Goal: Transaction & Acquisition: Book appointment/travel/reservation

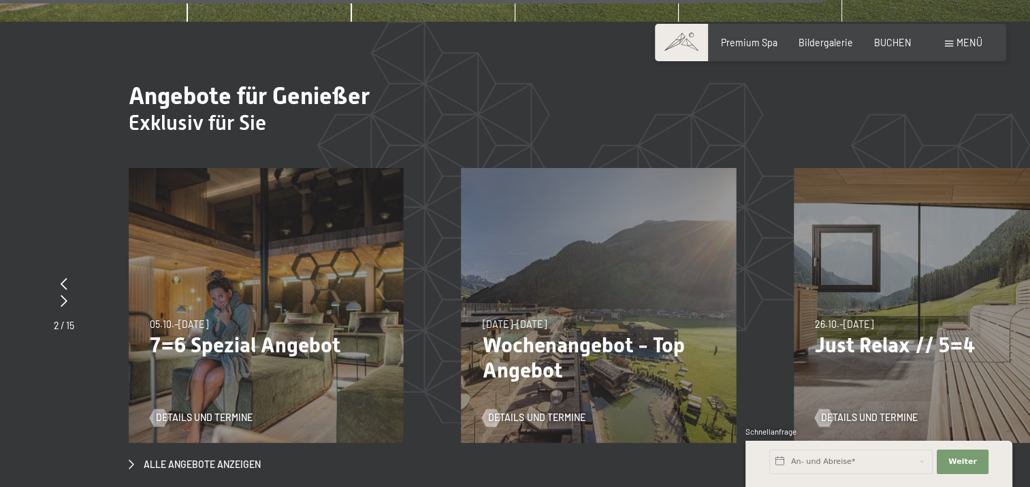
scroll to position [5379, 0]
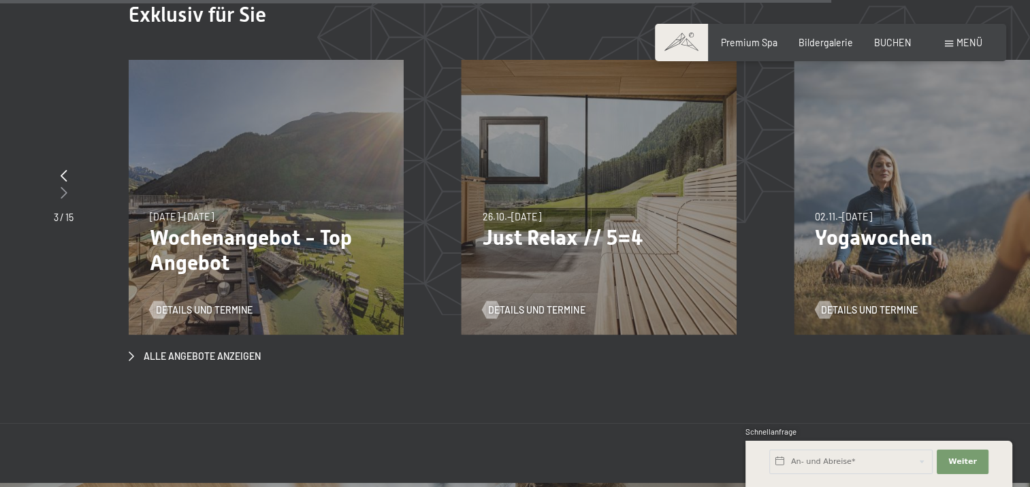
click at [63, 187] on icon at bounding box center [64, 193] width 7 height 12
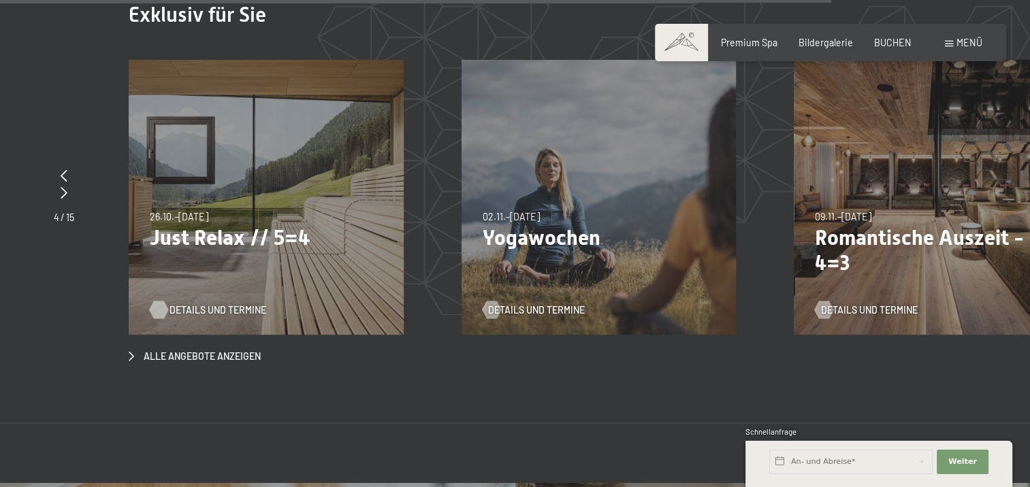
click at [227, 304] on span "Details und Termine" at bounding box center [218, 311] width 97 height 14
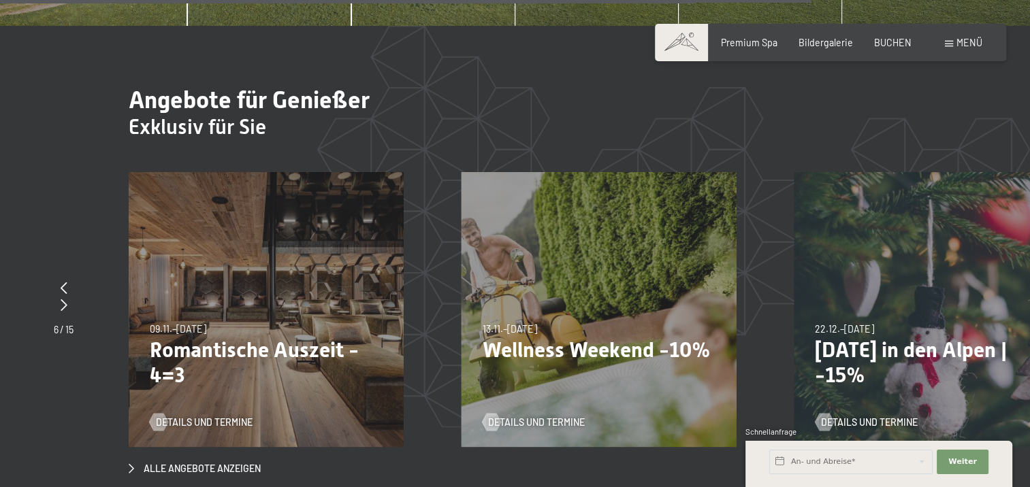
scroll to position [5243, 0]
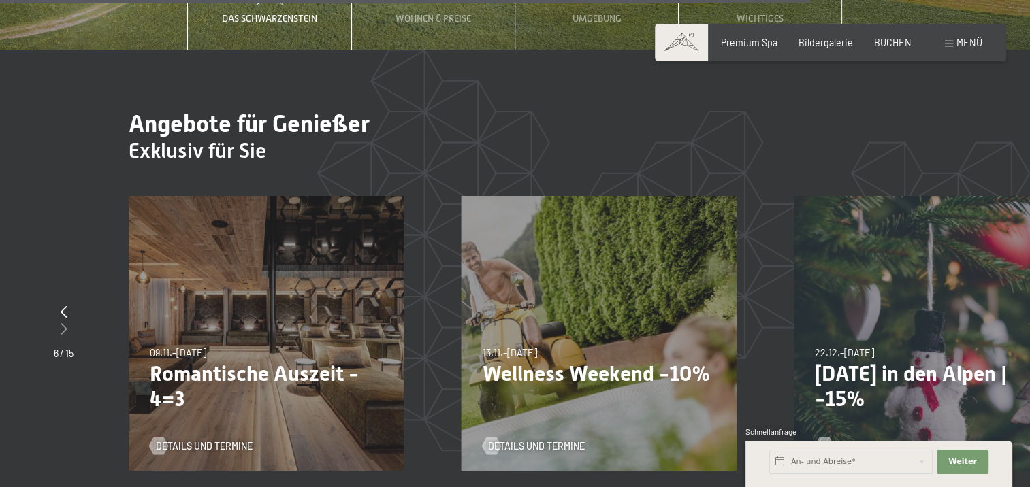
click at [59, 321] on div at bounding box center [64, 329] width 20 height 17
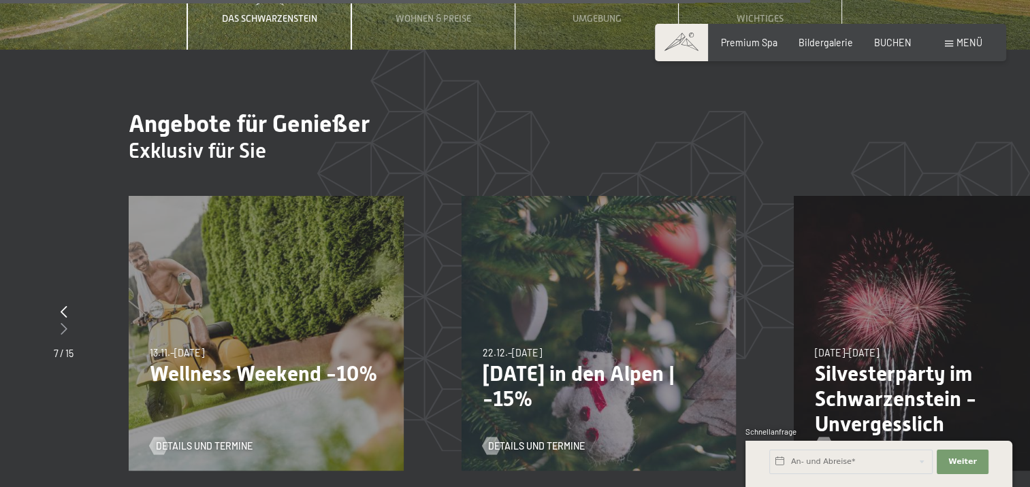
click at [61, 323] on icon at bounding box center [64, 329] width 7 height 12
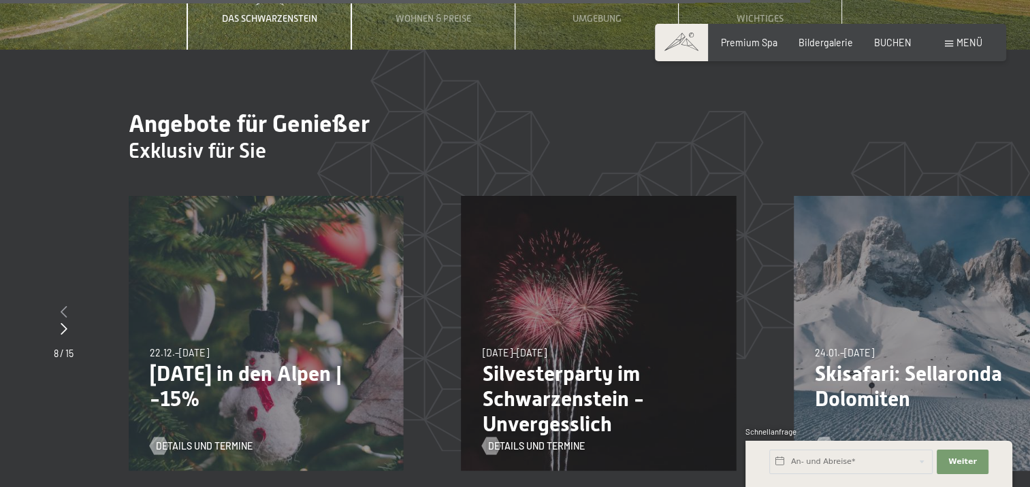
click at [60, 304] on div at bounding box center [64, 312] width 20 height 17
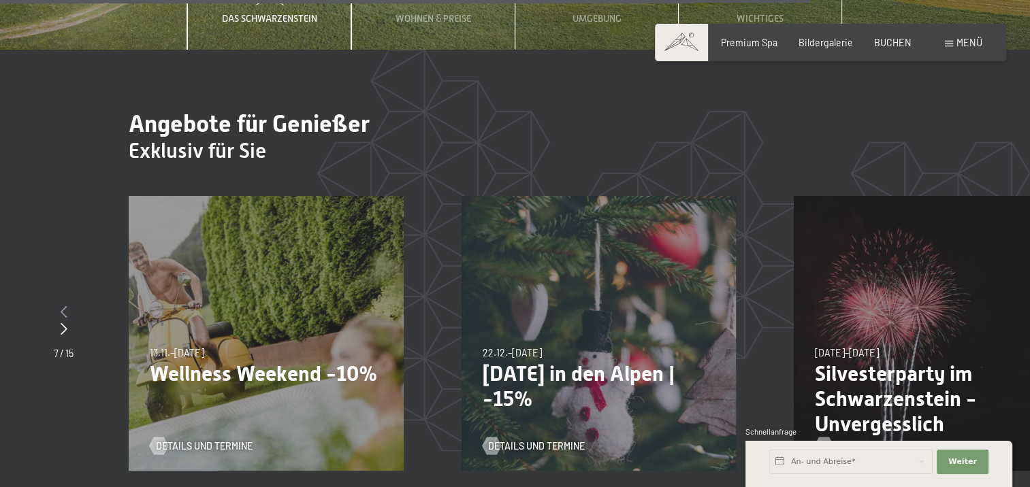
click at [63, 304] on div at bounding box center [64, 312] width 20 height 17
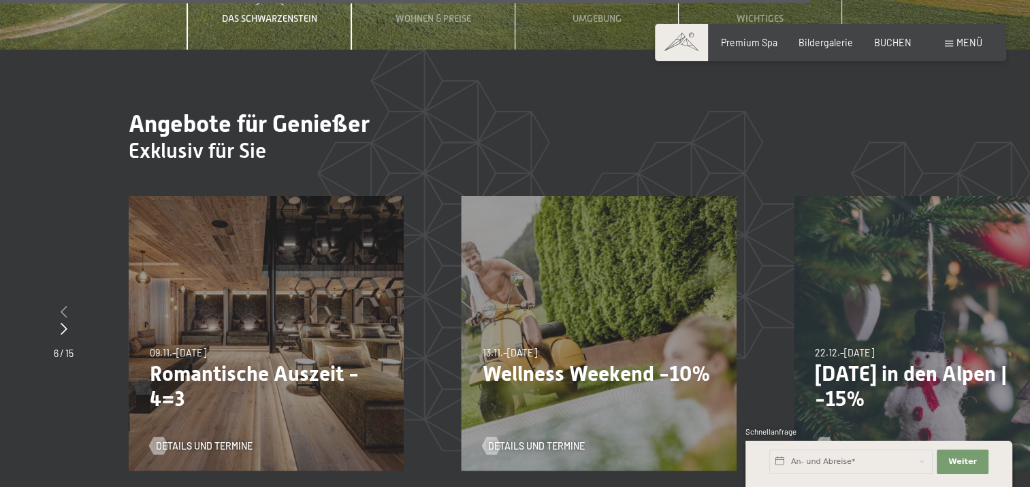
click at [63, 304] on div at bounding box center [64, 312] width 20 height 17
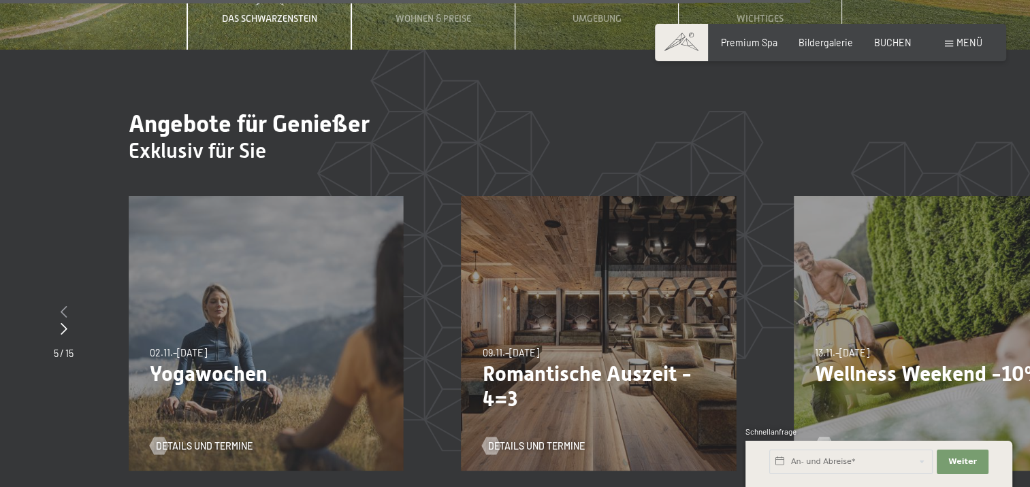
click at [63, 304] on div at bounding box center [64, 312] width 20 height 17
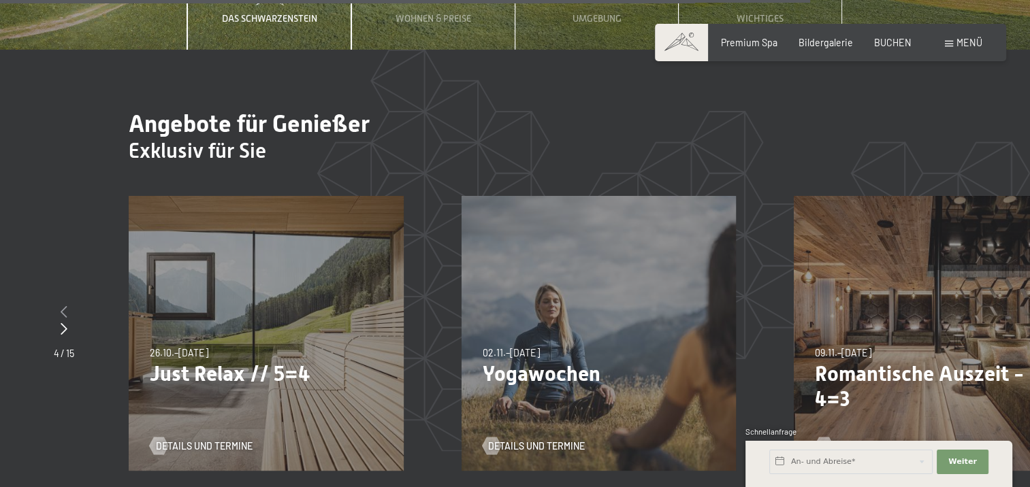
click at [63, 304] on div at bounding box center [64, 312] width 20 height 17
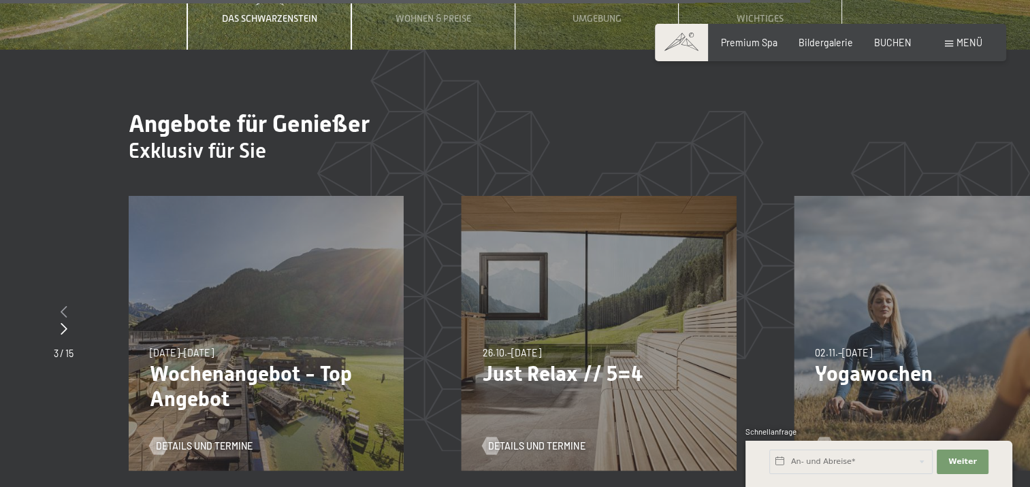
click at [63, 304] on div at bounding box center [64, 312] width 20 height 17
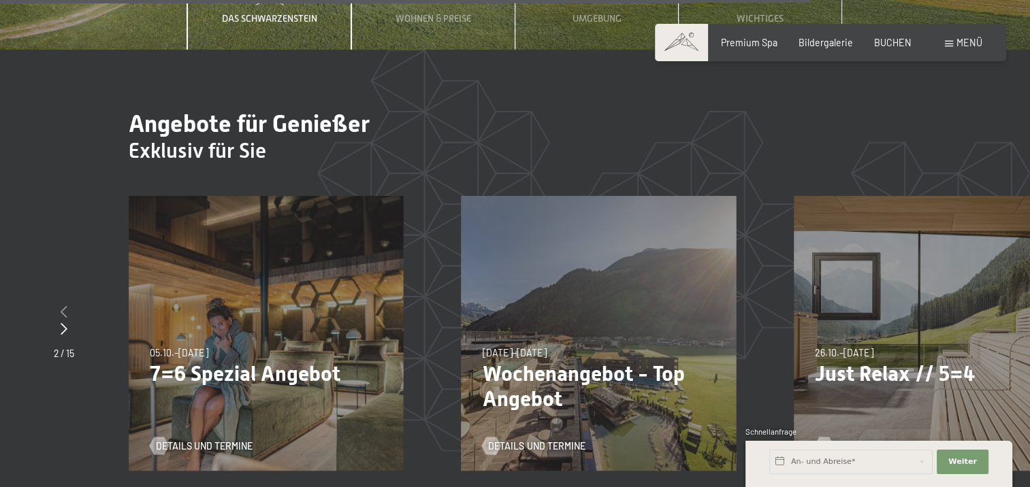
click at [63, 304] on div at bounding box center [64, 312] width 20 height 17
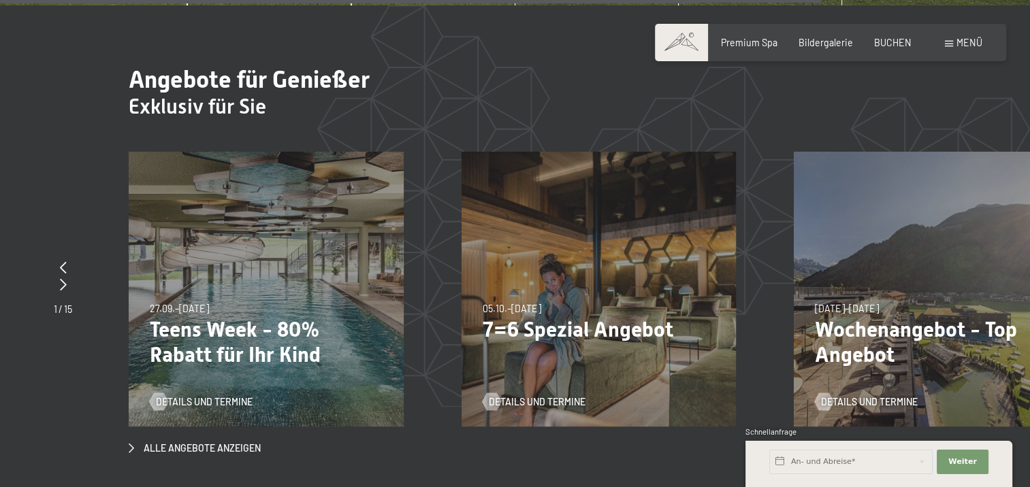
scroll to position [5311, 0]
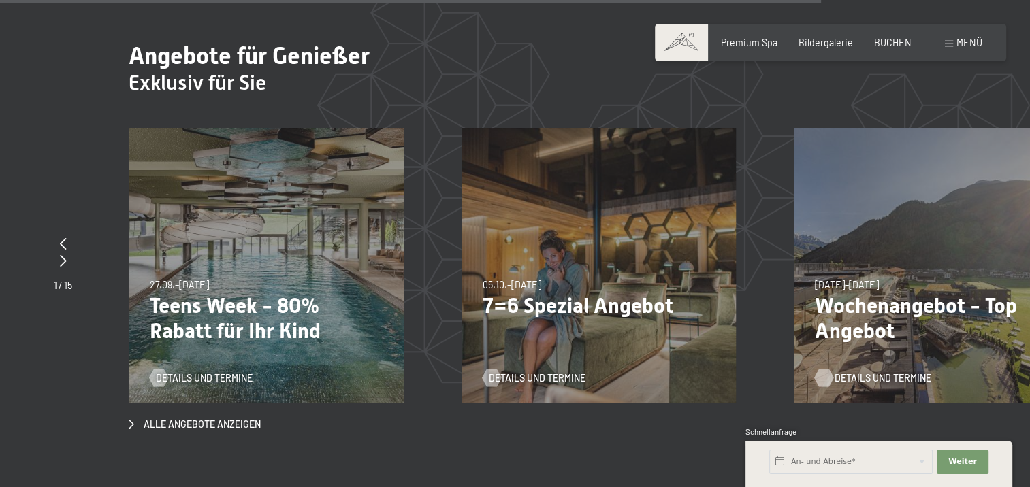
click at [882, 372] on span "Details und Termine" at bounding box center [883, 379] width 97 height 14
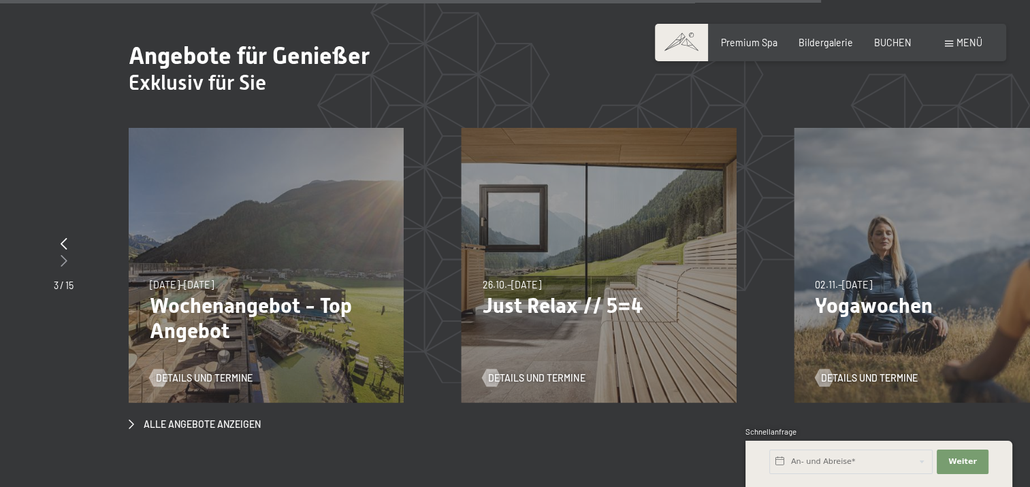
click at [68, 253] on div at bounding box center [64, 261] width 20 height 17
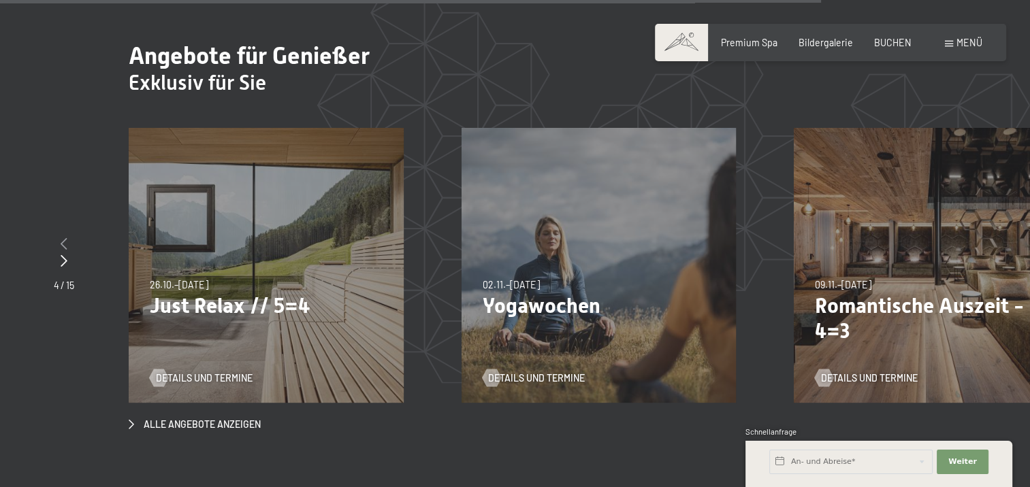
click at [63, 238] on icon at bounding box center [64, 244] width 7 height 12
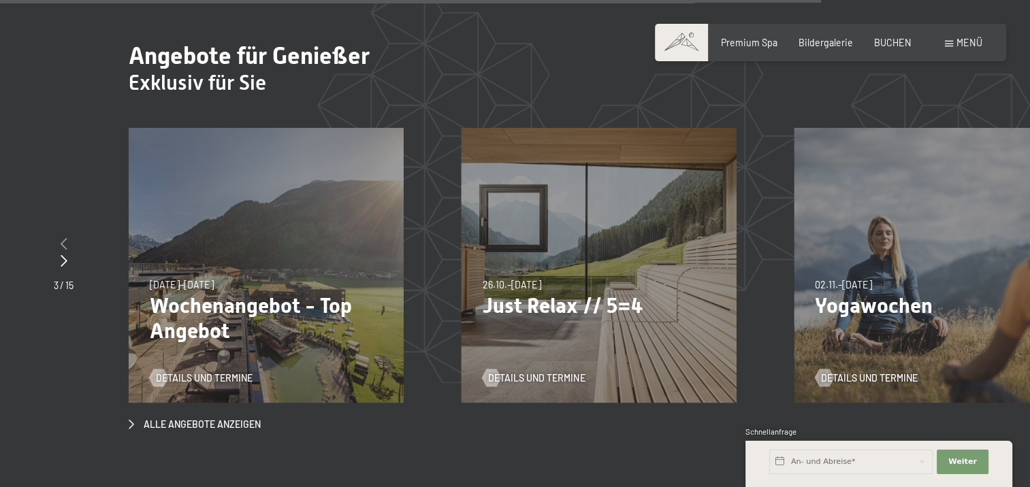
click at [63, 238] on icon at bounding box center [64, 244] width 7 height 12
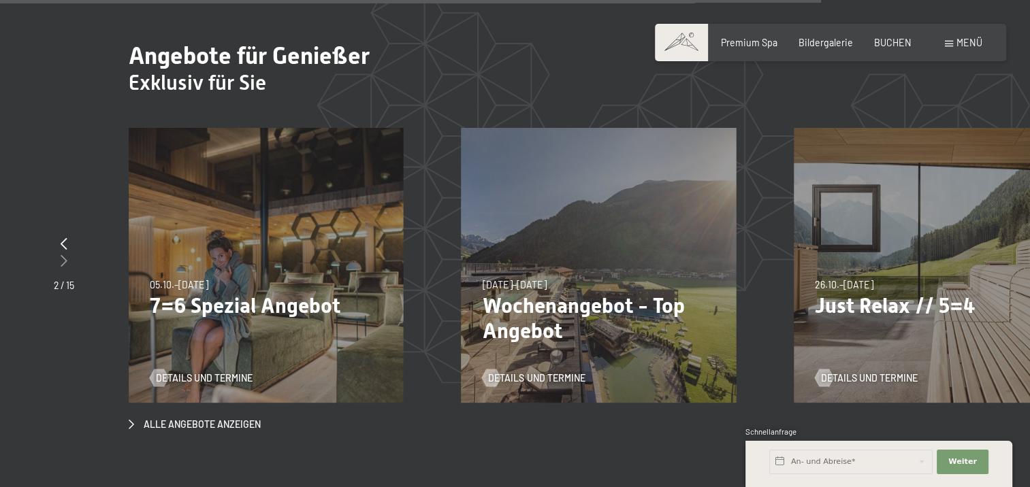
click at [67, 255] on icon at bounding box center [64, 261] width 7 height 12
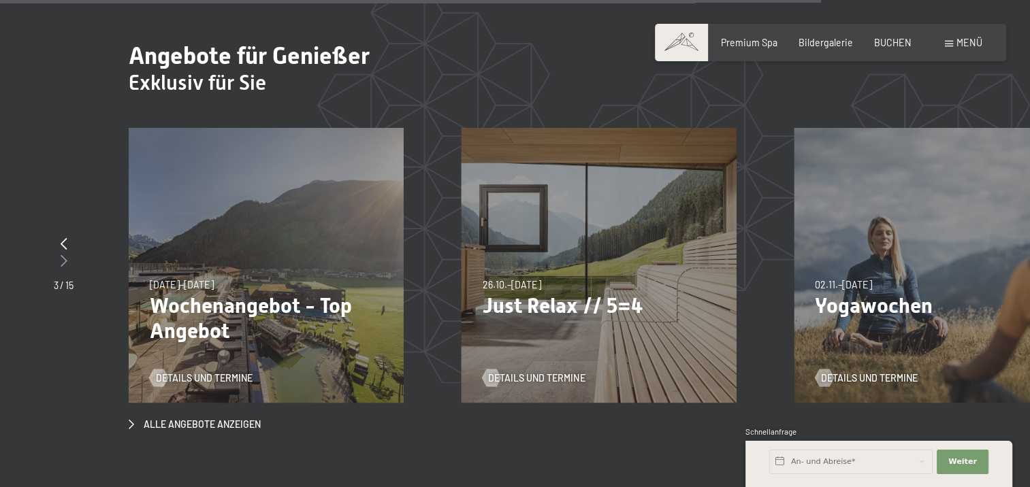
click at [67, 253] on div at bounding box center [64, 261] width 20 height 17
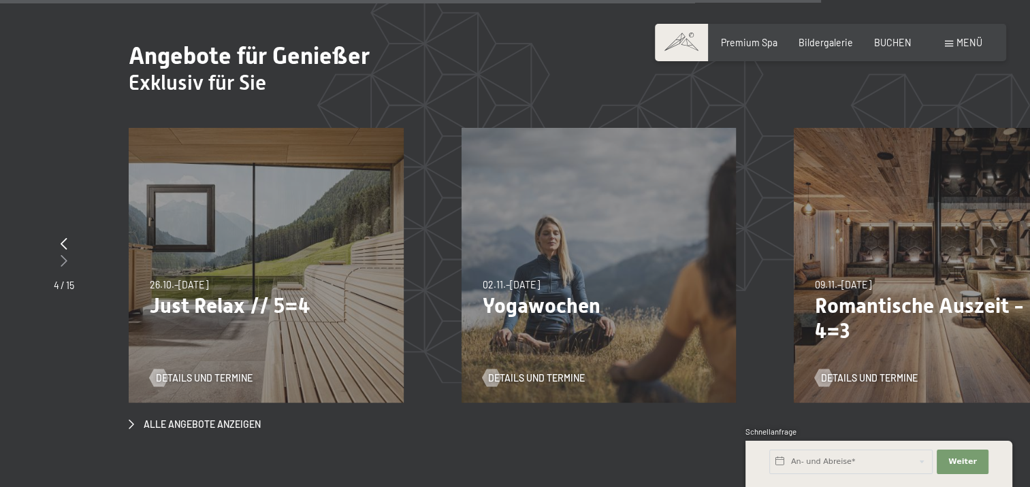
click at [67, 255] on icon at bounding box center [64, 261] width 7 height 12
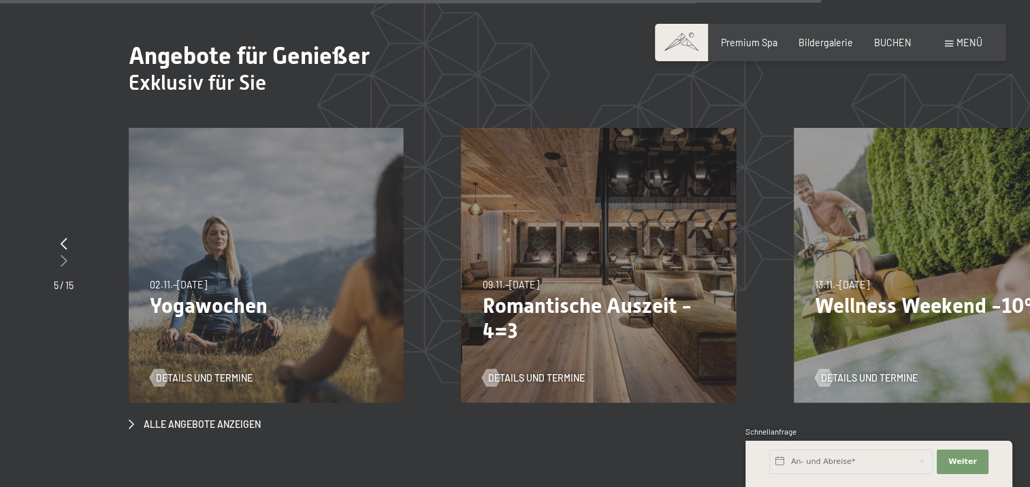
click at [61, 255] on icon at bounding box center [64, 261] width 7 height 12
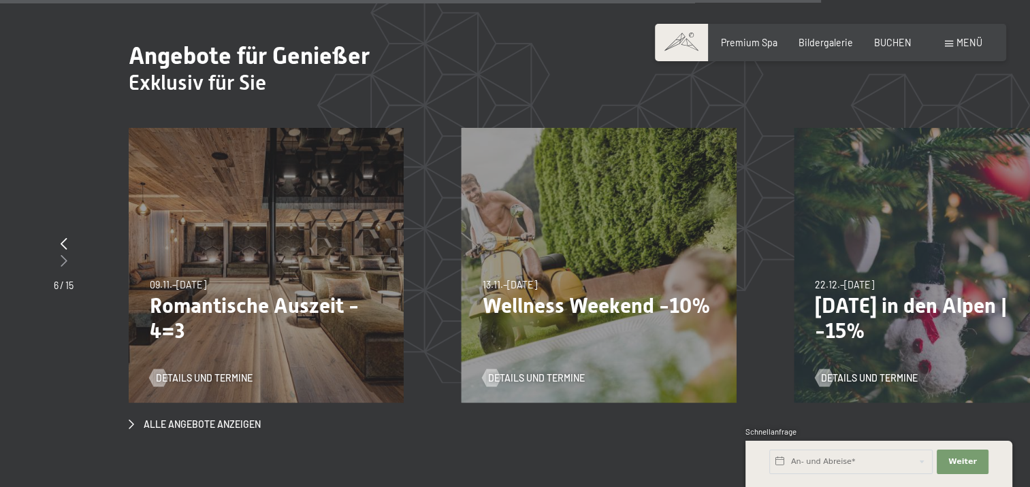
click at [61, 255] on icon at bounding box center [64, 261] width 7 height 12
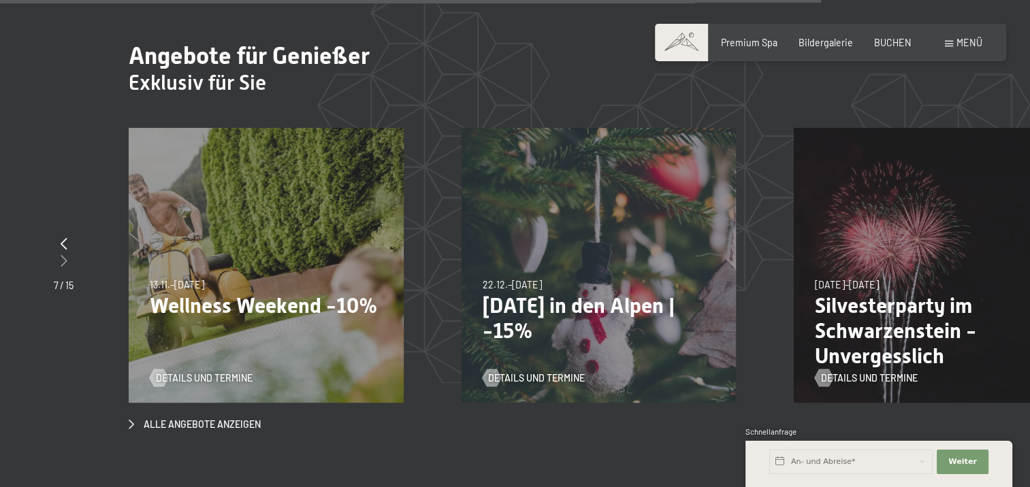
click at [61, 255] on icon at bounding box center [64, 261] width 7 height 12
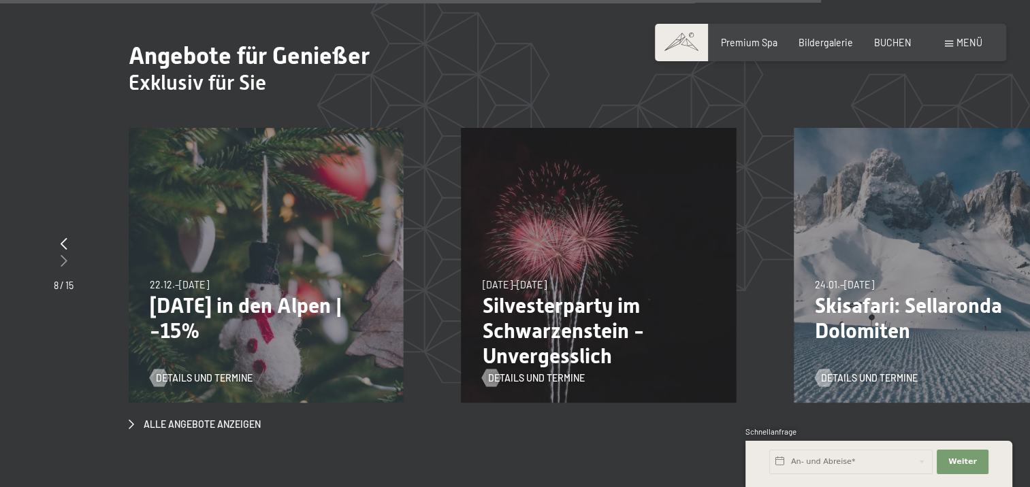
click at [61, 255] on icon at bounding box center [64, 261] width 7 height 12
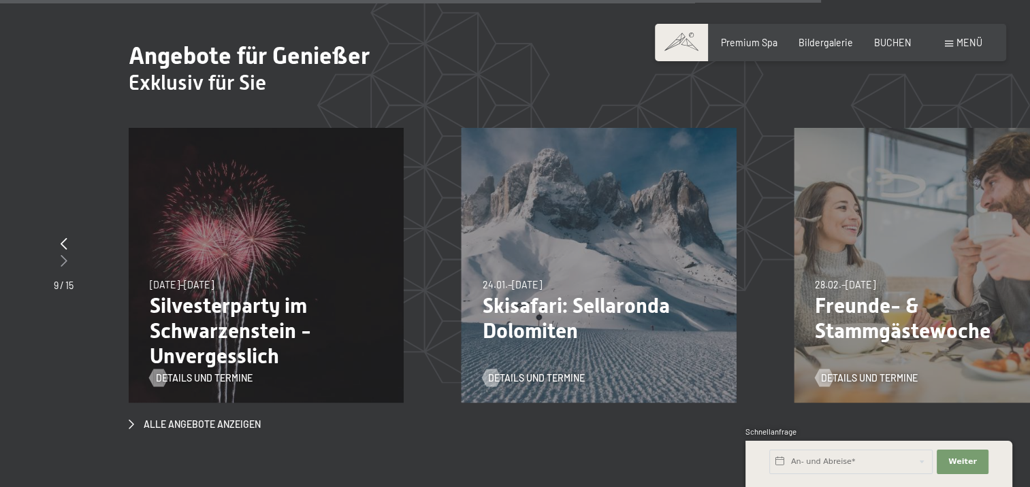
click at [61, 255] on icon at bounding box center [64, 261] width 7 height 12
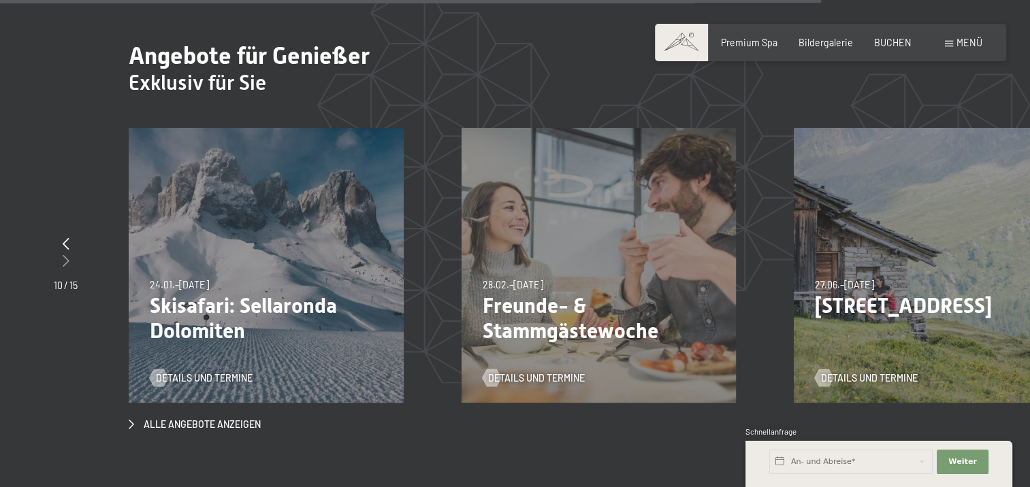
click at [60, 253] on div at bounding box center [66, 261] width 24 height 17
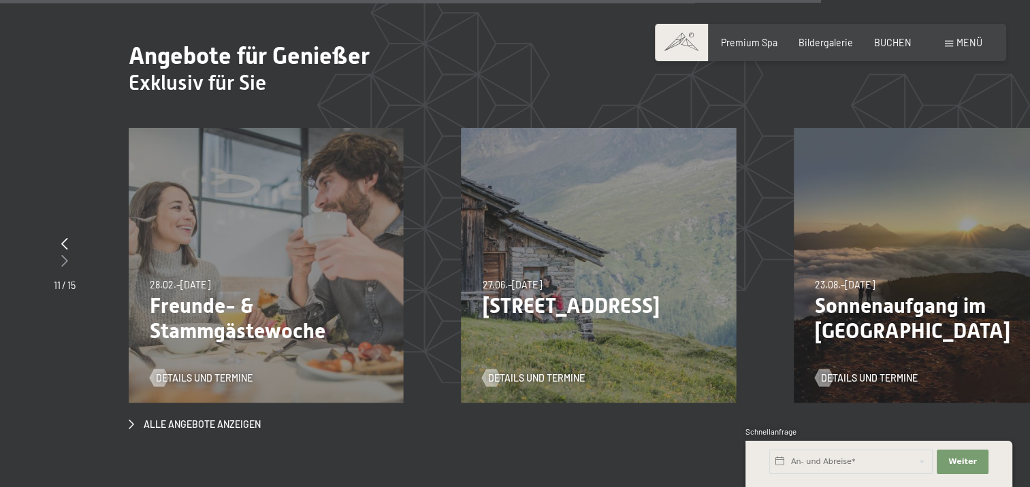
click at [60, 253] on div at bounding box center [65, 261] width 22 height 17
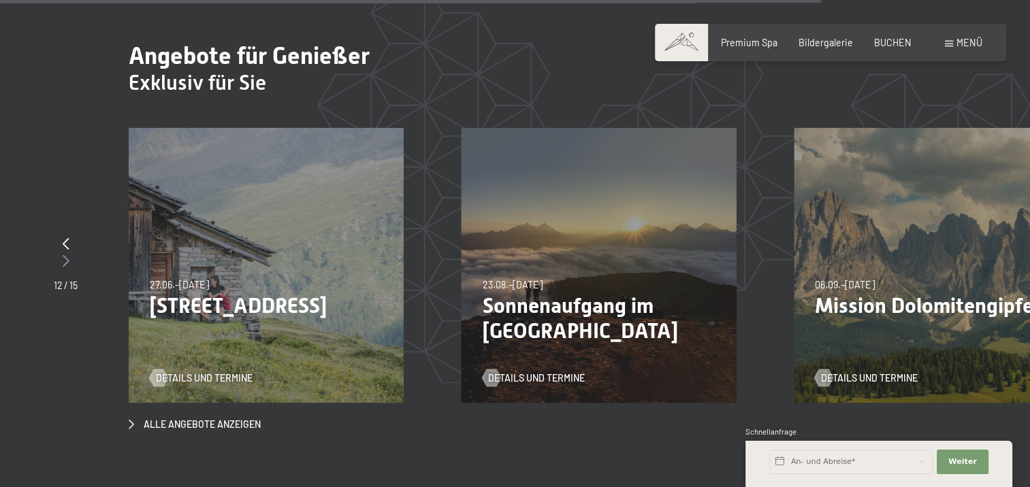
click at [60, 253] on div at bounding box center [66, 261] width 24 height 17
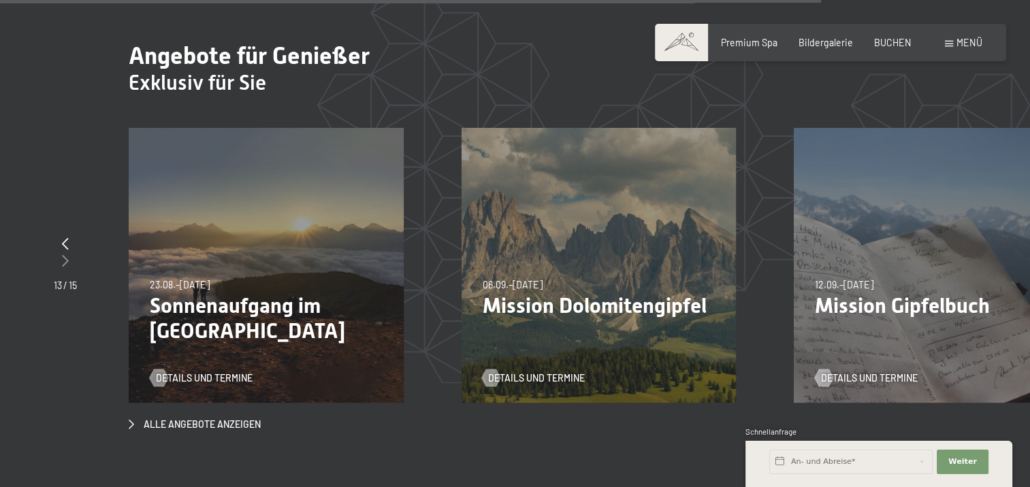
click at [60, 253] on div at bounding box center [65, 261] width 23 height 17
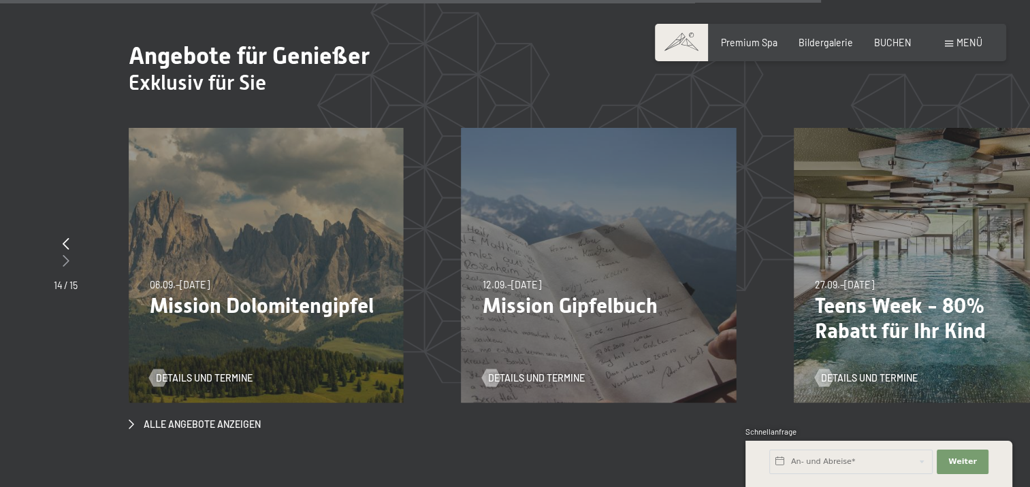
click at [61, 253] on div at bounding box center [66, 261] width 24 height 17
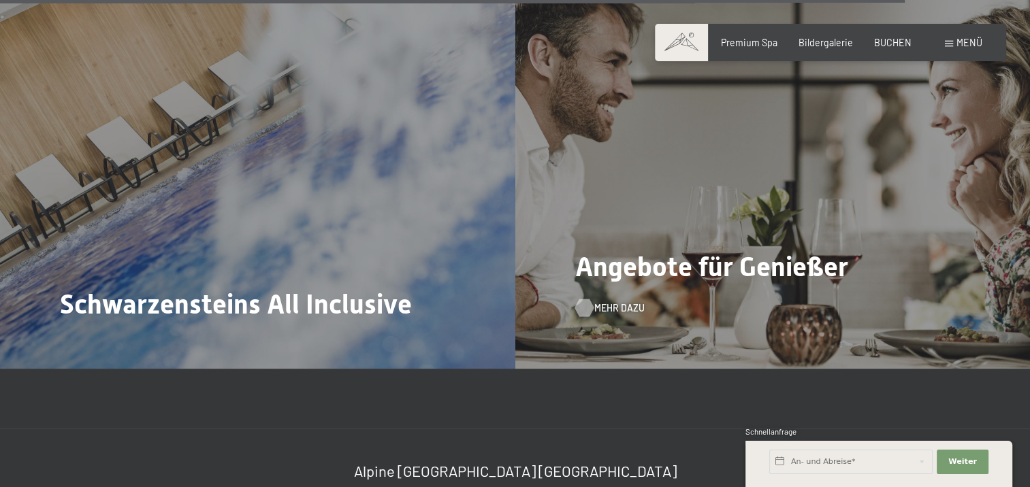
scroll to position [5855, 0]
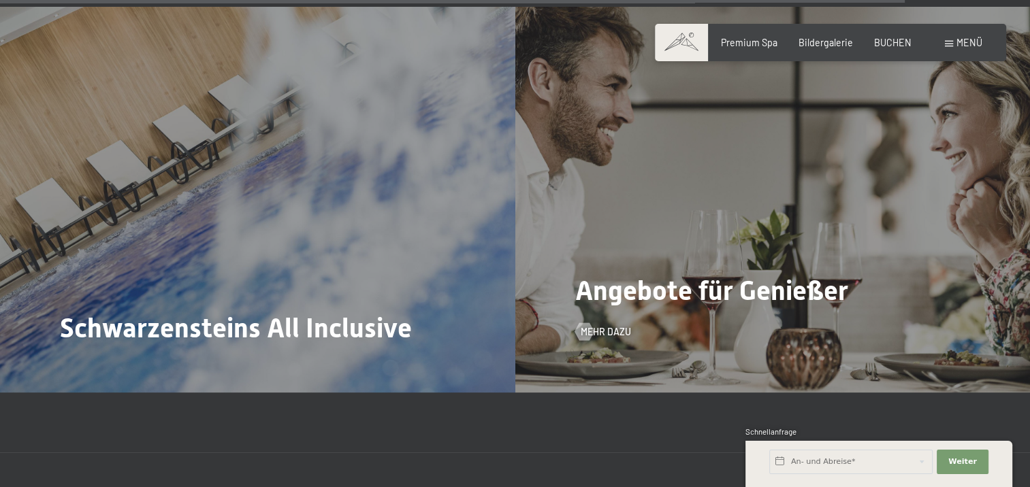
click at [693, 275] on span "Angebote für Genießer" at bounding box center [711, 290] width 273 height 31
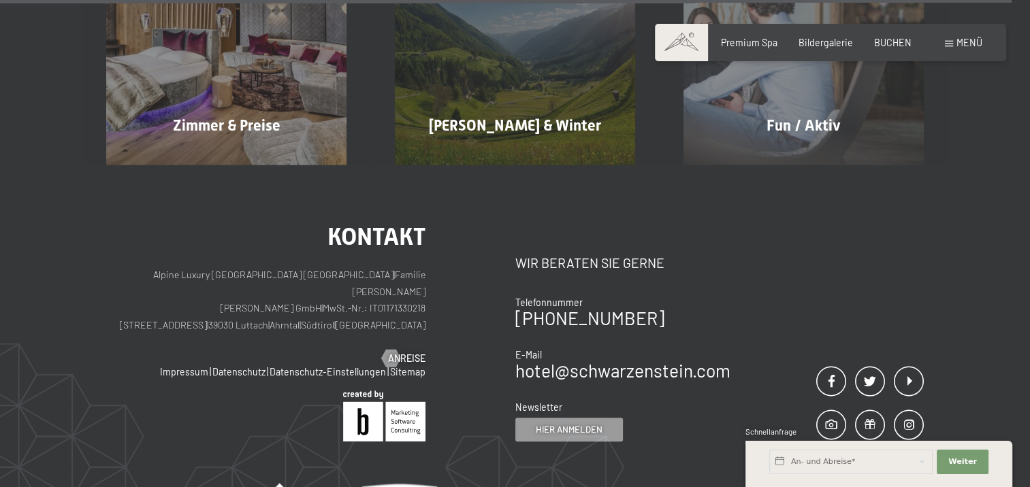
scroll to position [6604, 0]
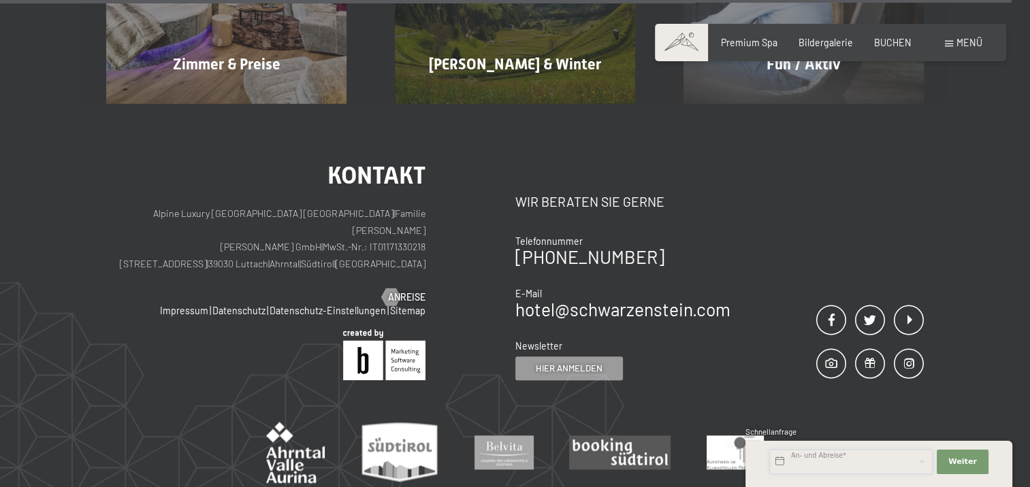
click at [817, 467] on input "text" at bounding box center [850, 462] width 163 height 25
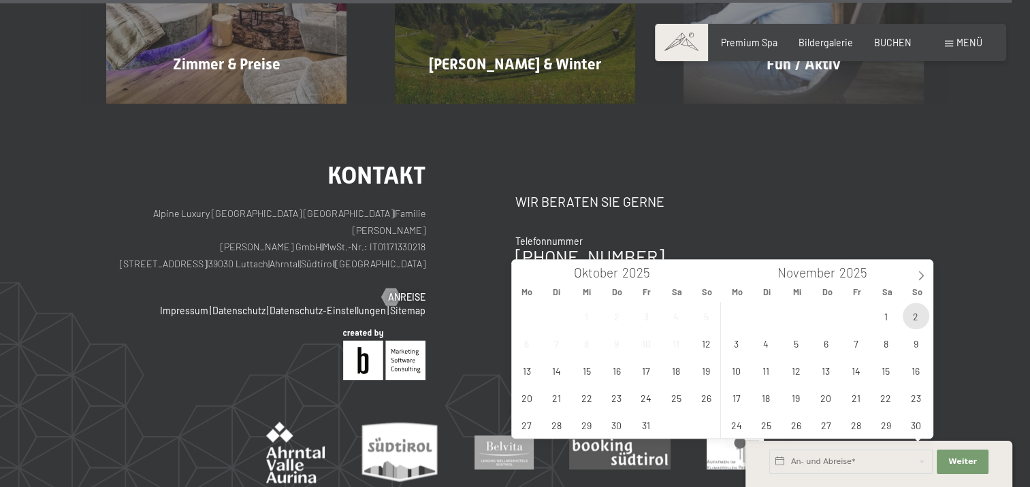
click at [912, 319] on span "2" at bounding box center [916, 316] width 27 height 27
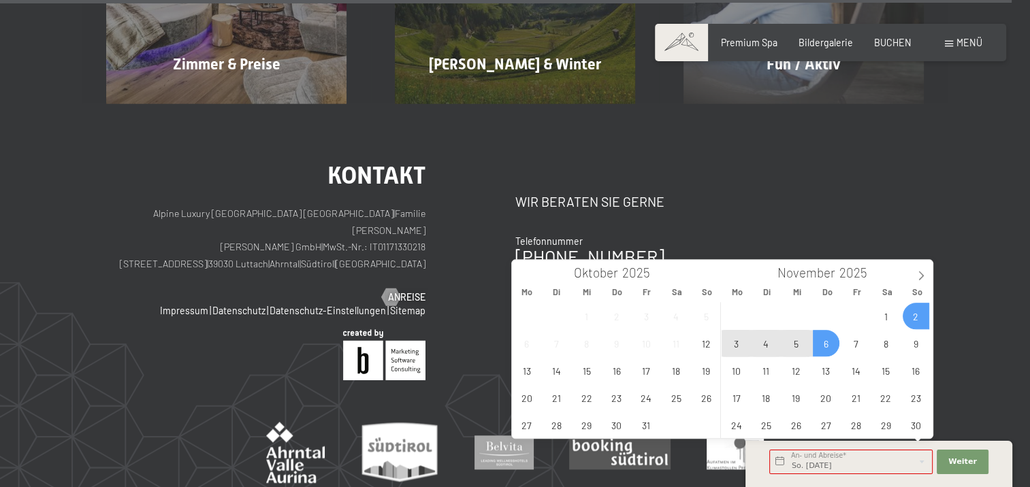
click at [826, 340] on span "6" at bounding box center [826, 343] width 27 height 27
type input "So. 02.11.2025 - Do. 06.11.2025"
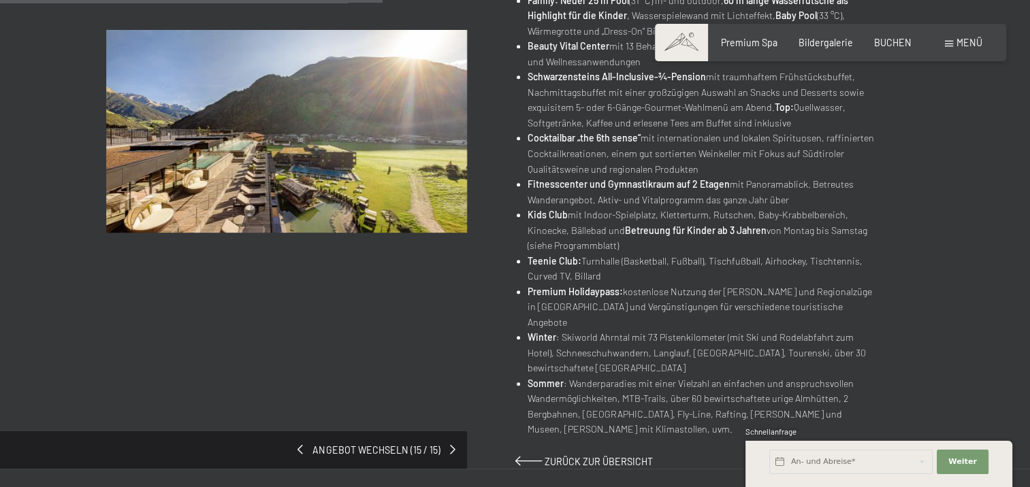
scroll to position [681, 0]
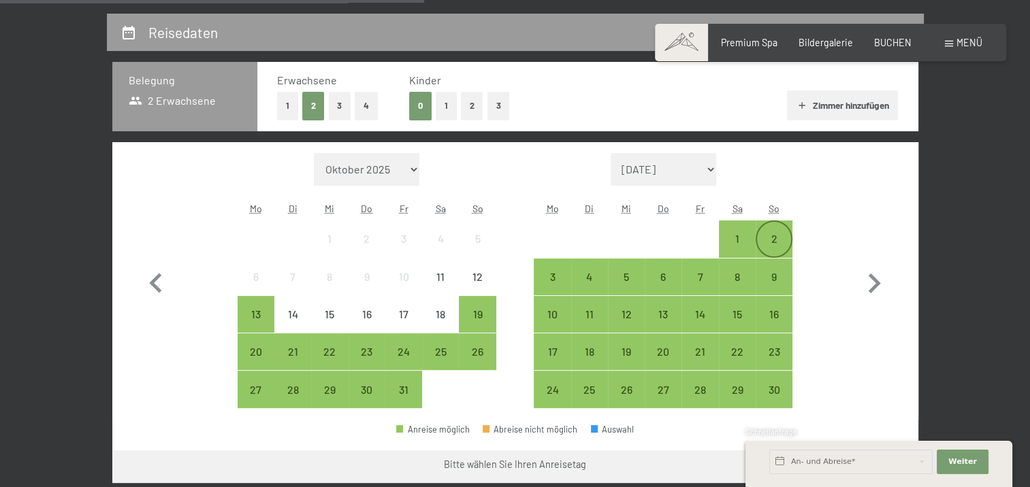
click at [778, 246] on div "2" at bounding box center [774, 251] width 34 height 34
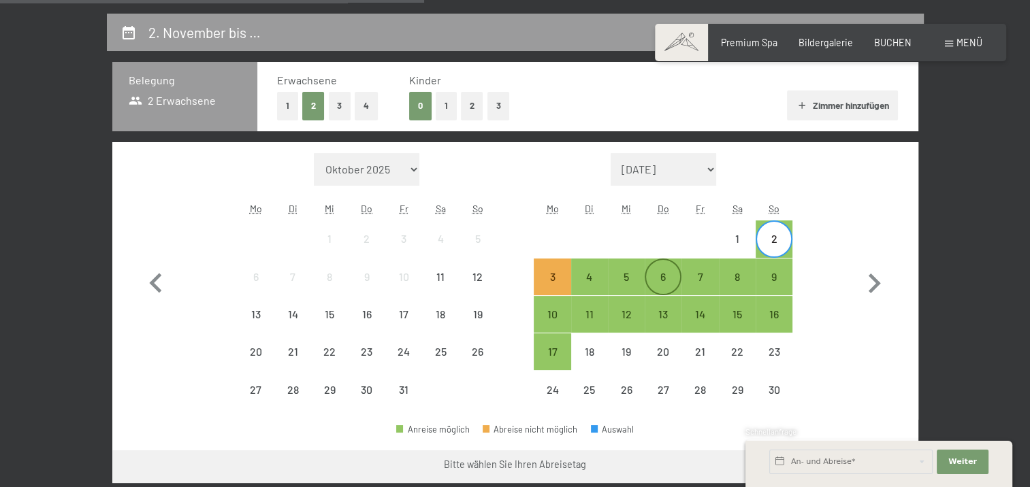
click at [672, 276] on div "6" at bounding box center [663, 289] width 34 height 34
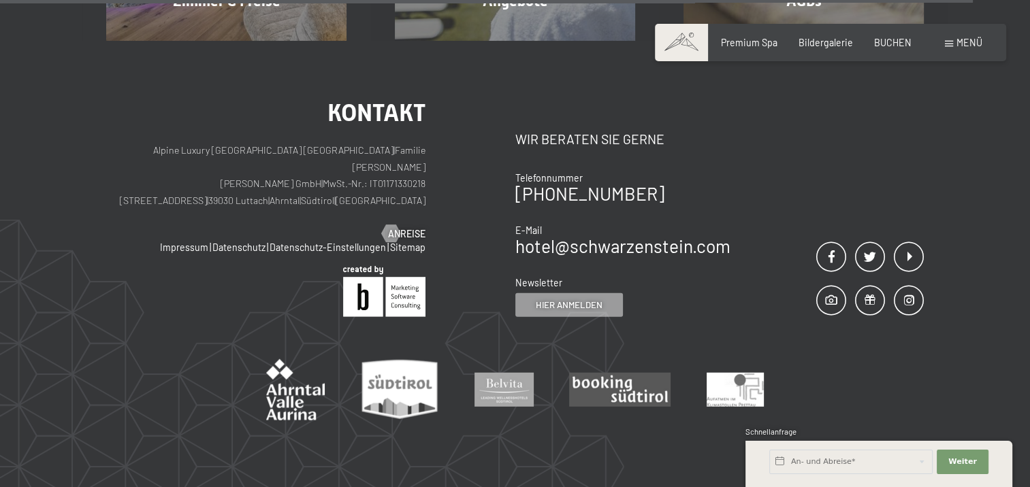
scroll to position [3470, 0]
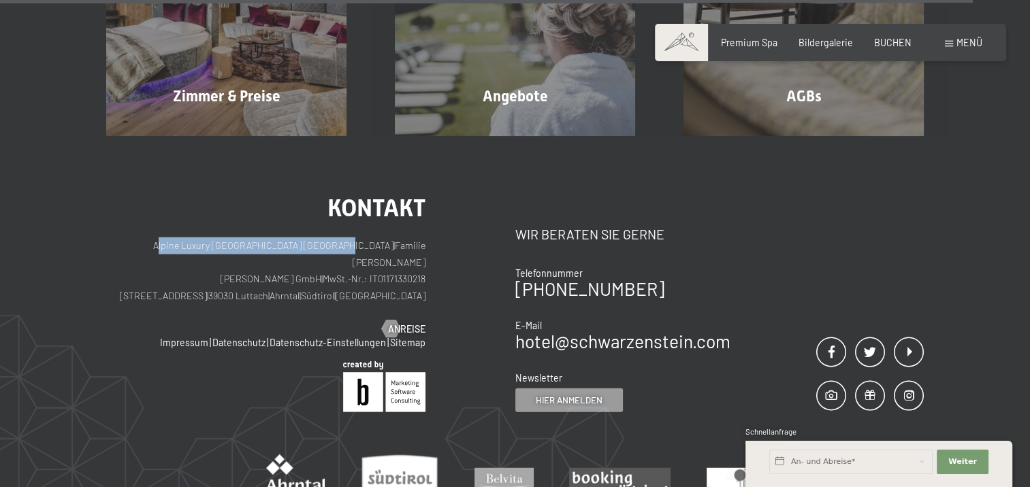
drag, startPoint x: 149, startPoint y: 237, endPoint x: 335, endPoint y: 234, distance: 185.9
click at [335, 238] on p "Alpine Luxury SPA Resort SCHWARZENSTEIN | Familie Zimmerhofer Otmar Zimmerhofer…" at bounding box center [265, 271] width 319 height 67
copy p "Alpine Luxury [GEOGRAPHIC_DATA] [GEOGRAPHIC_DATA]"
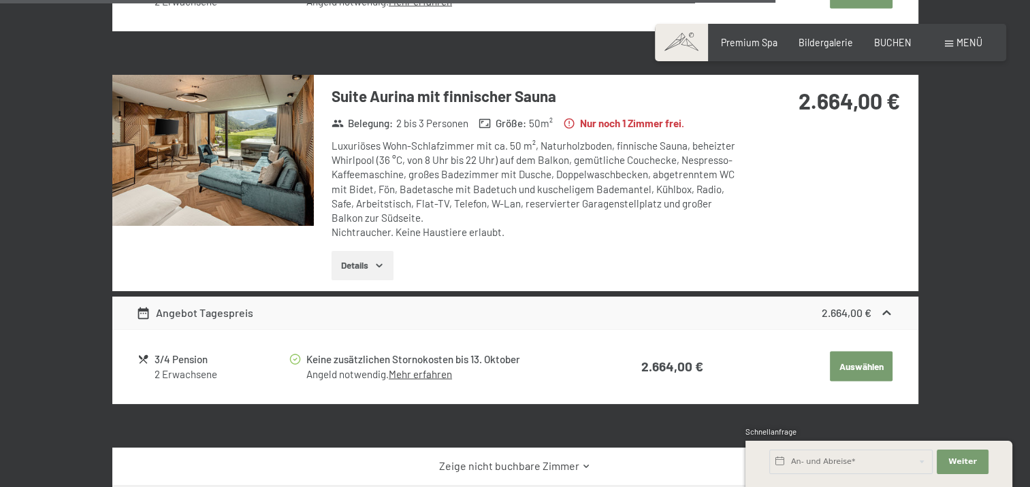
scroll to position [2653, 0]
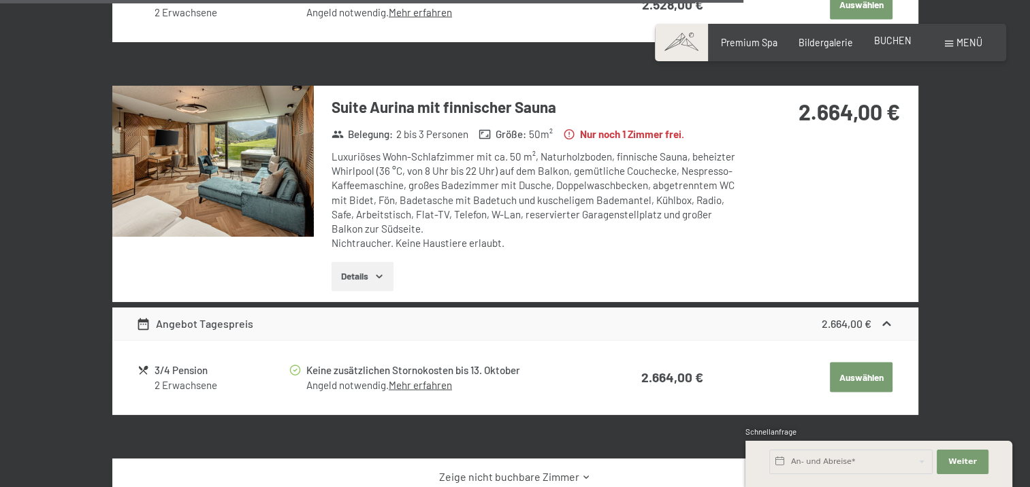
click at [880, 42] on span "BUCHEN" at bounding box center [892, 41] width 37 height 12
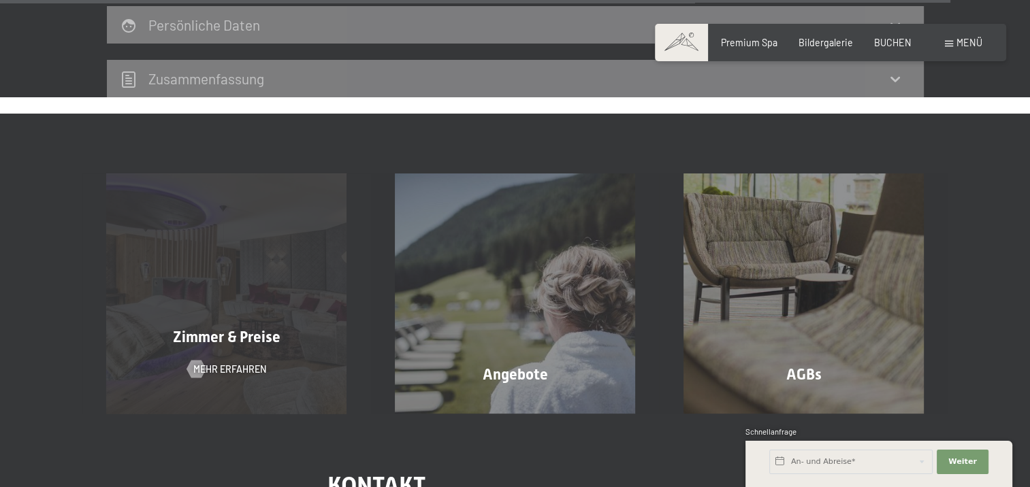
scroll to position [4191, 0]
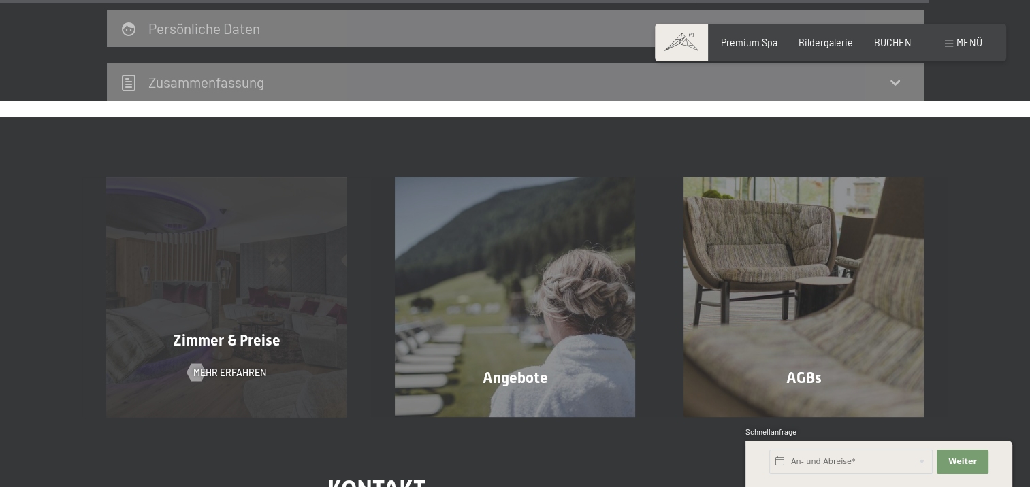
click at [262, 289] on div "Zimmer & Preise Mehr erfahren" at bounding box center [226, 297] width 289 height 240
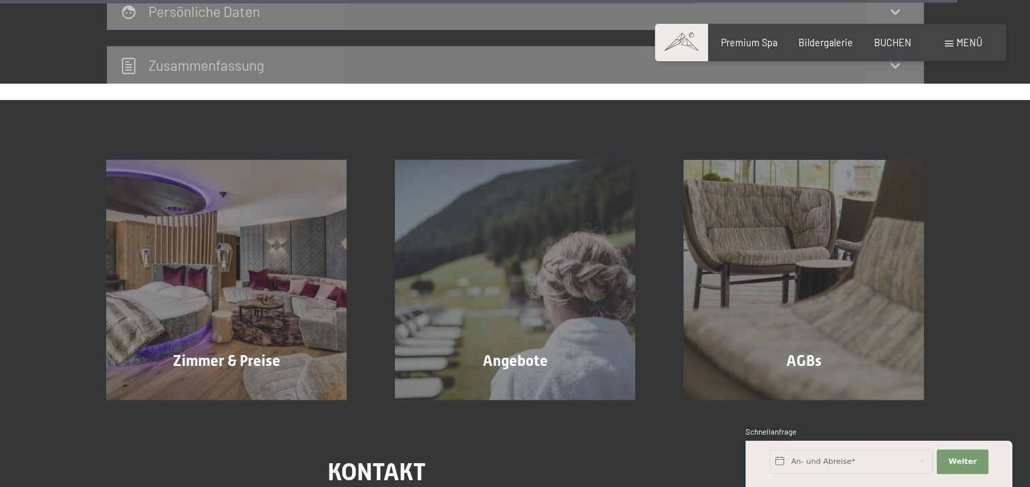
scroll to position [4172, 0]
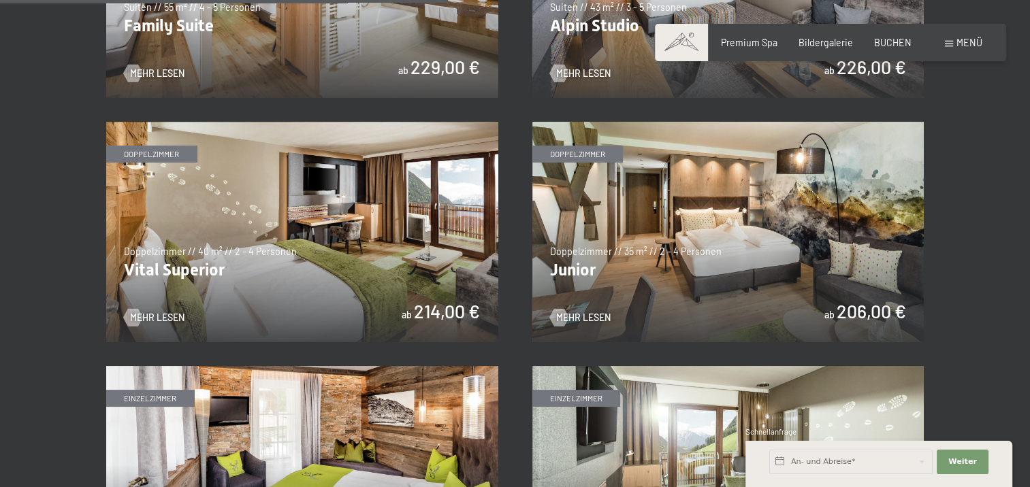
scroll to position [1652, 0]
click at [788, 259] on img at bounding box center [728, 233] width 392 height 221
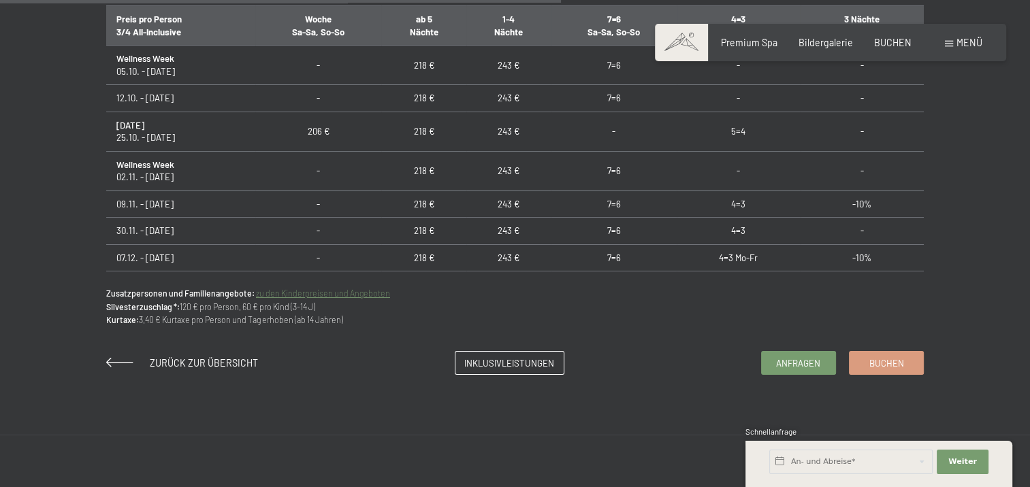
scroll to position [1021, 0]
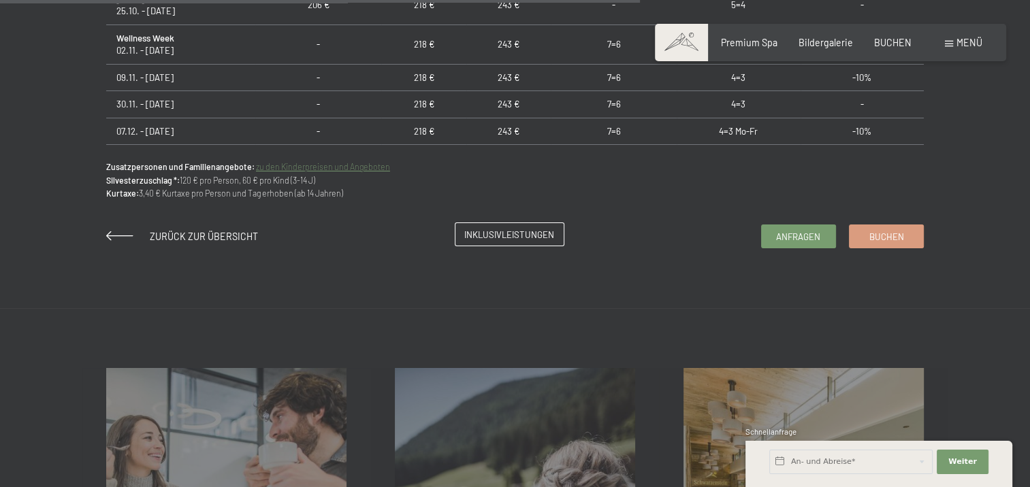
click at [460, 227] on link "Inklusivleistungen" at bounding box center [509, 234] width 108 height 22
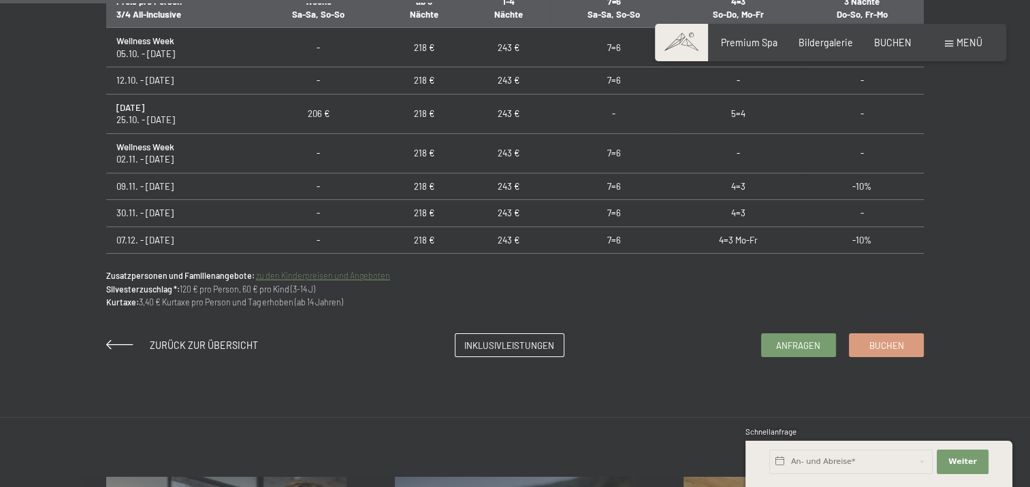
scroll to position [817, 0]
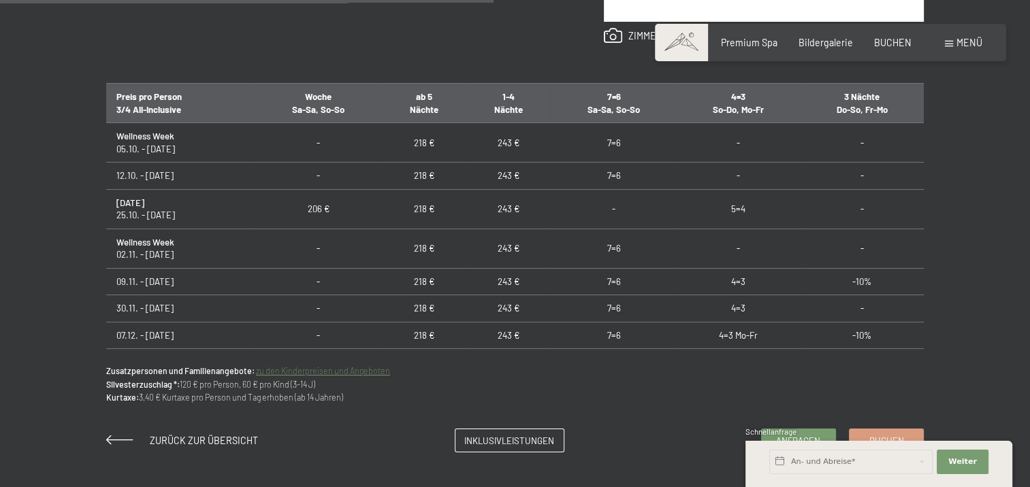
click at [140, 132] on strong "Wellness Week" at bounding box center [145, 136] width 58 height 11
drag, startPoint x: 140, startPoint y: 132, endPoint x: 422, endPoint y: 128, distance: 281.9
click at [417, 124] on td "218 €" at bounding box center [423, 142] width 84 height 39
click at [428, 136] on td "218 €" at bounding box center [423, 142] width 84 height 39
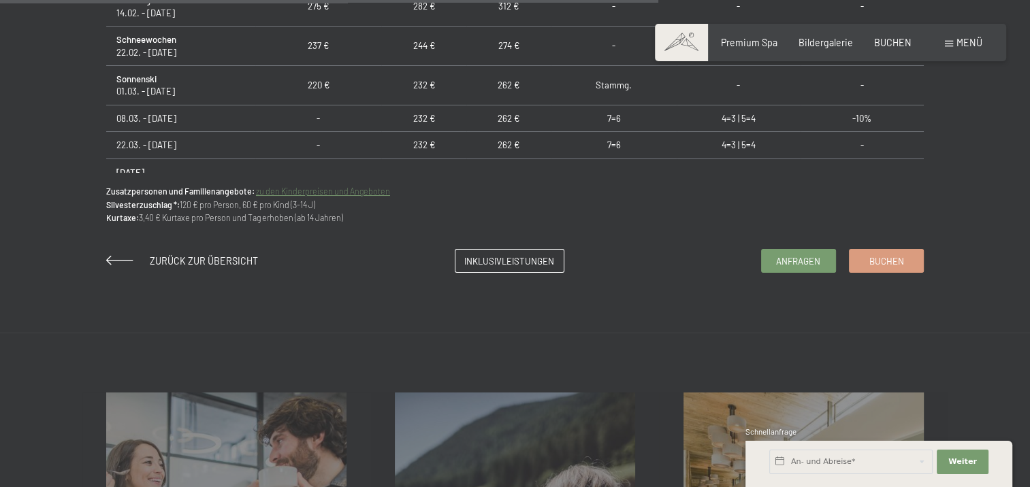
scroll to position [1089, 0]
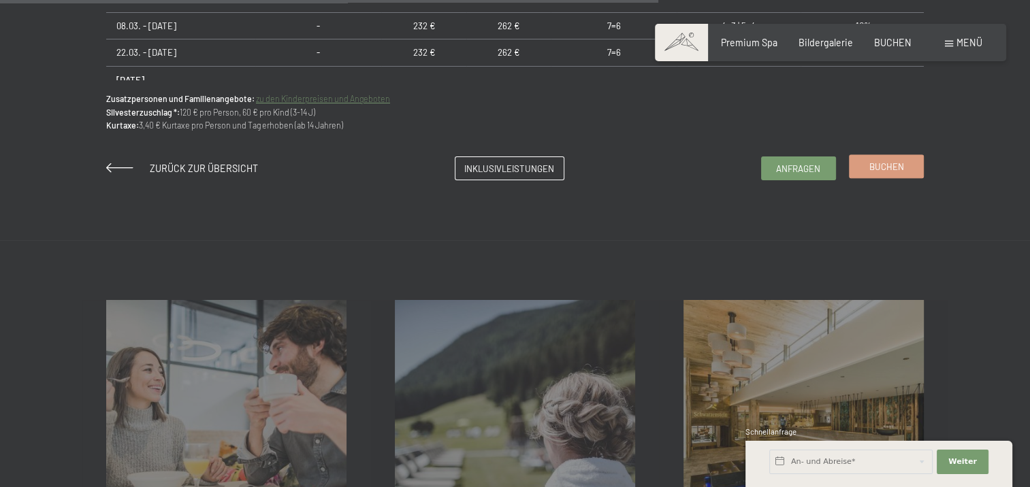
click at [883, 174] on link "Buchen" at bounding box center [887, 166] width 74 height 22
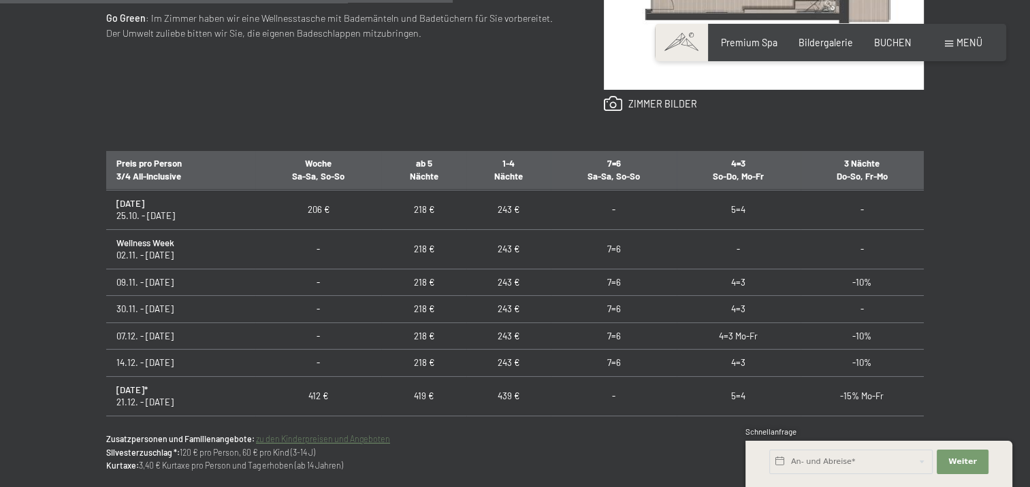
scroll to position [0, 0]
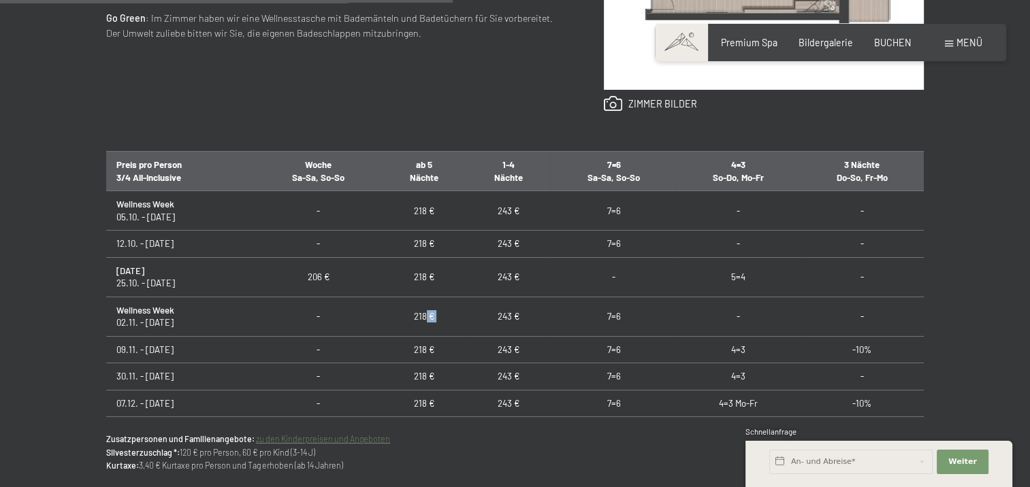
drag, startPoint x: 421, startPoint y: 310, endPoint x: 487, endPoint y: 313, distance: 66.1
click at [487, 313] on tr "Wellness Week 02.11. - 09.11.25 - 218 € 243 € 7=6 - -" at bounding box center [515, 316] width 818 height 39
click at [726, 302] on td "-" at bounding box center [738, 316] width 123 height 39
click at [749, 315] on td "-" at bounding box center [738, 316] width 123 height 39
click at [835, 311] on td "-" at bounding box center [863, 316] width 124 height 39
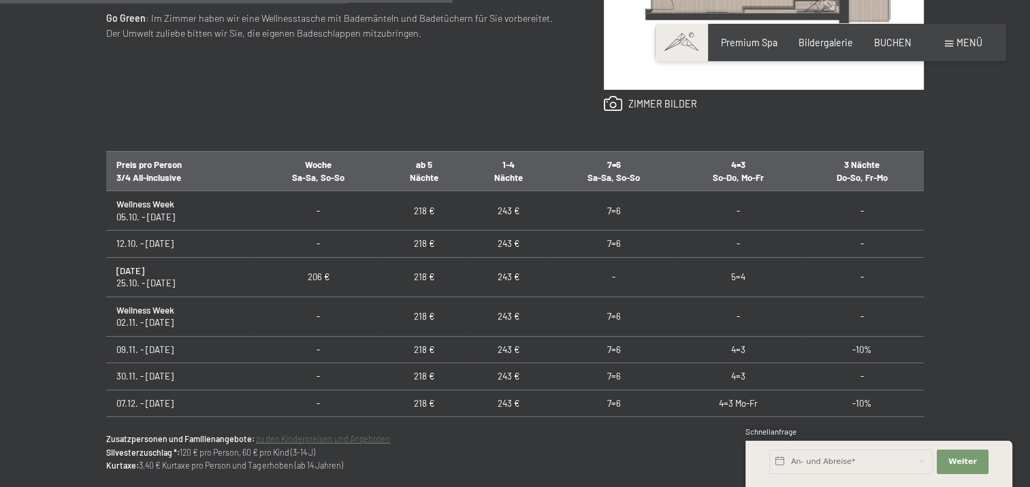
click at [611, 316] on td "7=6" at bounding box center [614, 316] width 126 height 39
drag, startPoint x: 586, startPoint y: 316, endPoint x: 675, endPoint y: 308, distance: 90.2
click at [675, 308] on tr "Wellness Week 02.11. - 09.11.25 - 218 € 243 € 7=6 - -" at bounding box center [515, 316] width 818 height 39
drag, startPoint x: 675, startPoint y: 308, endPoint x: 613, endPoint y: 305, distance: 62.1
click at [613, 305] on td "7=6" at bounding box center [614, 316] width 126 height 39
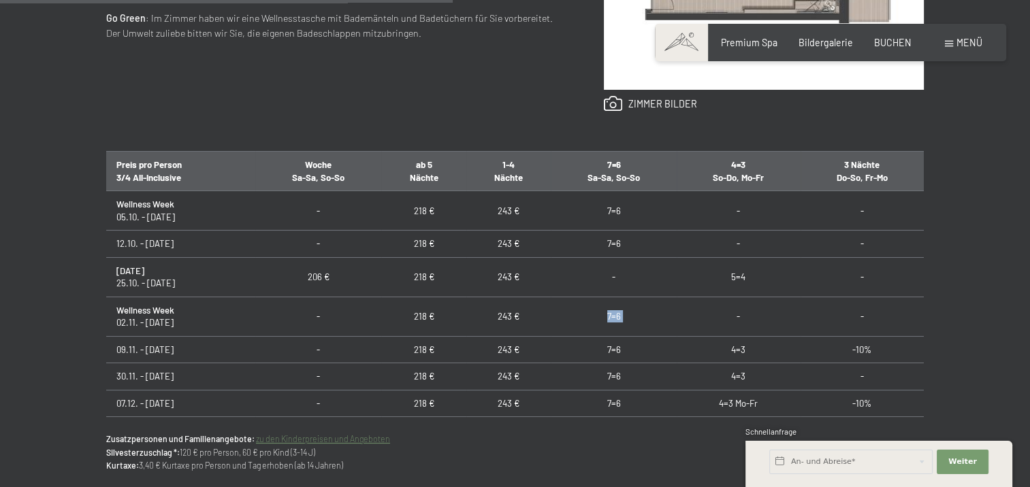
click at [615, 320] on td "7=6" at bounding box center [614, 316] width 126 height 39
click at [600, 310] on td "7=6" at bounding box center [614, 316] width 126 height 39
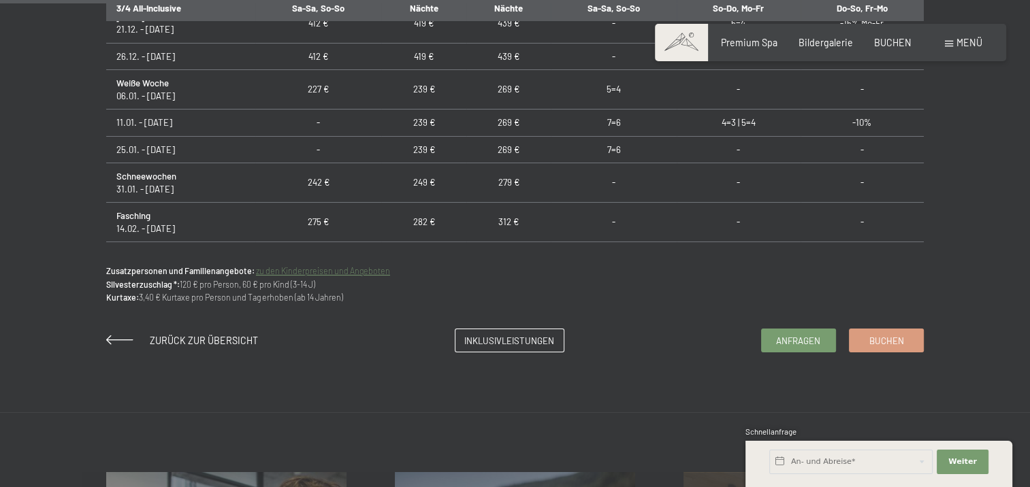
scroll to position [1021, 0]
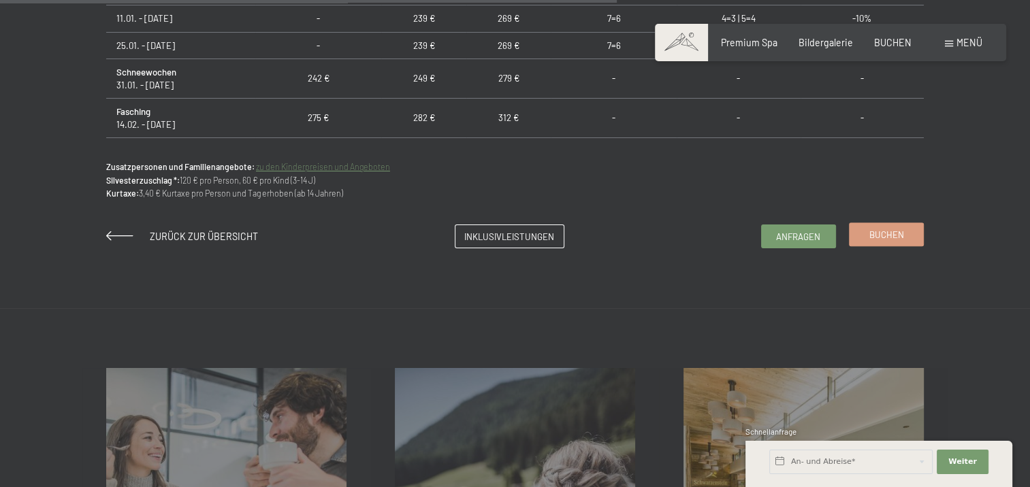
click at [901, 235] on span "Buchen" at bounding box center [886, 235] width 35 height 12
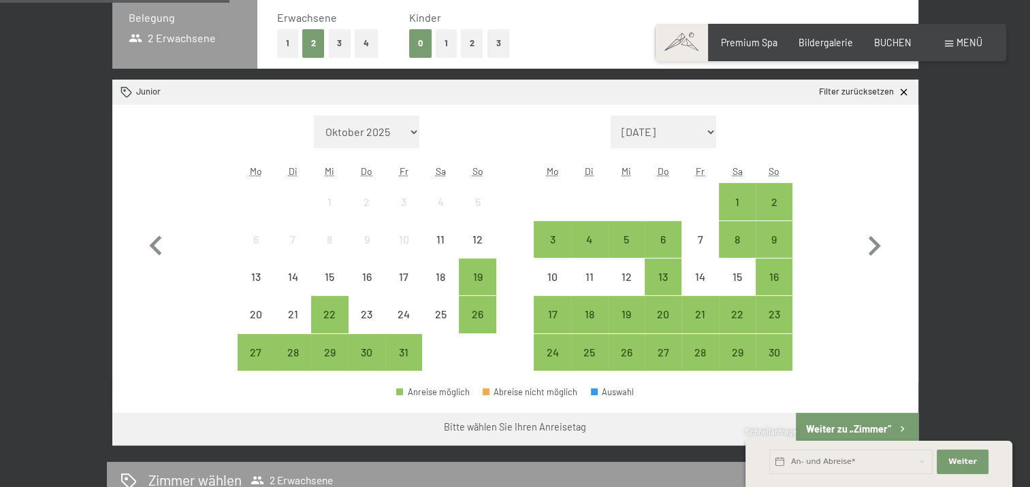
scroll to position [340, 0]
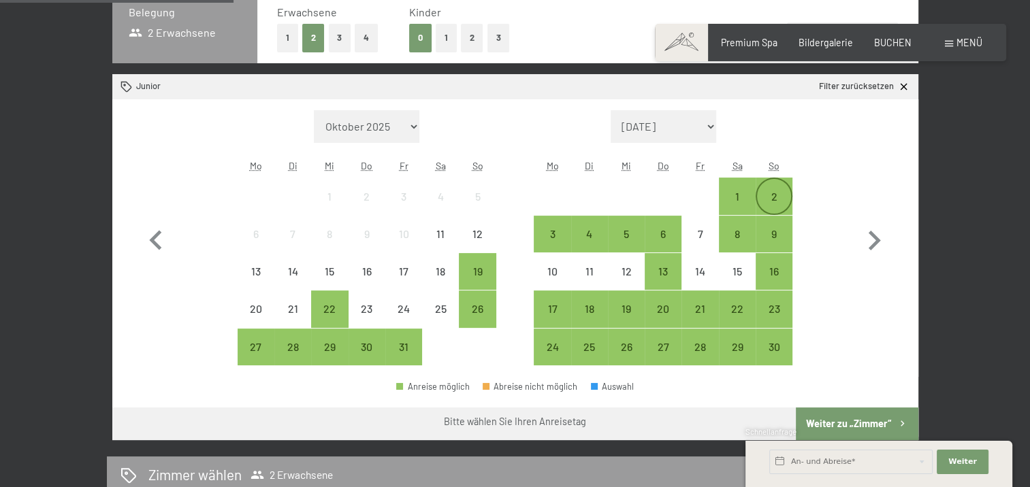
click at [767, 194] on div "2" at bounding box center [774, 208] width 34 height 34
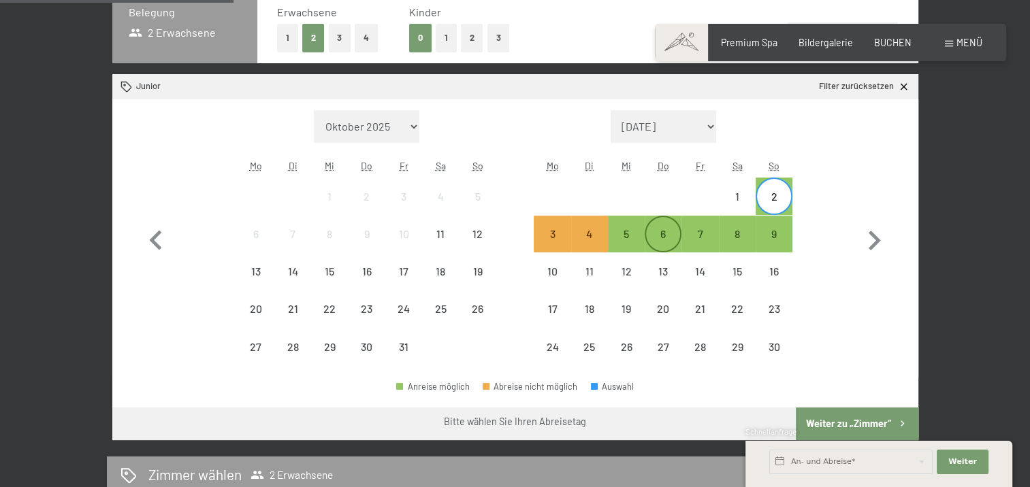
click at [665, 233] on div "6" at bounding box center [663, 246] width 34 height 34
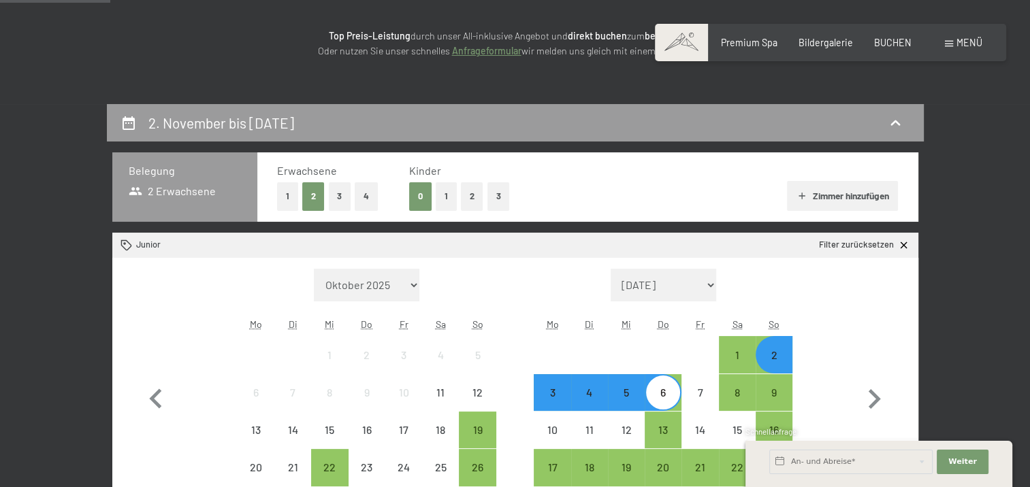
scroll to position [178, 0]
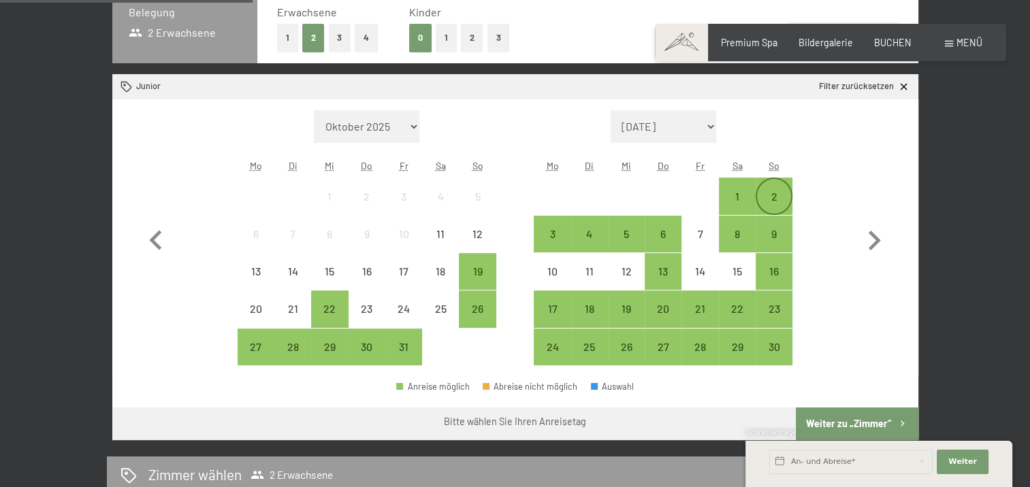
click at [773, 201] on div "2" at bounding box center [774, 208] width 34 height 34
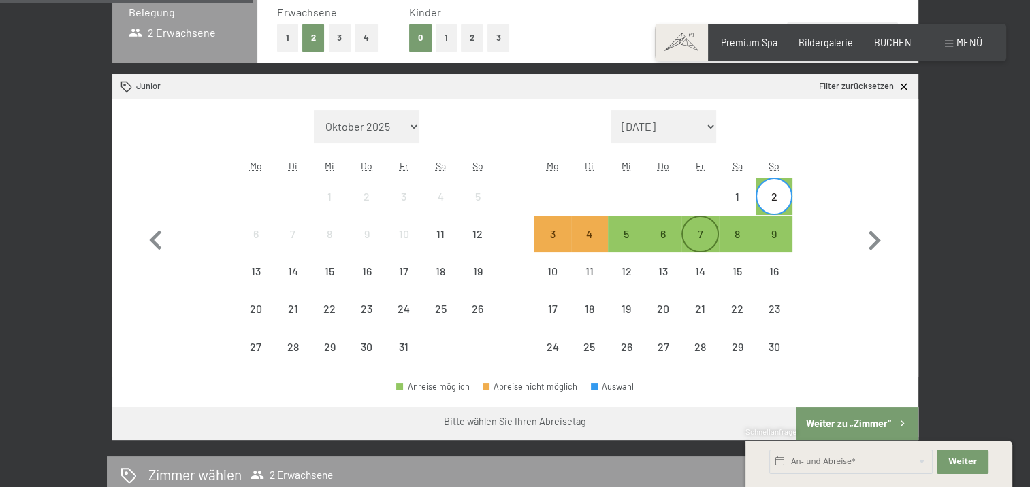
click at [697, 235] on div "7" at bounding box center [700, 246] width 34 height 34
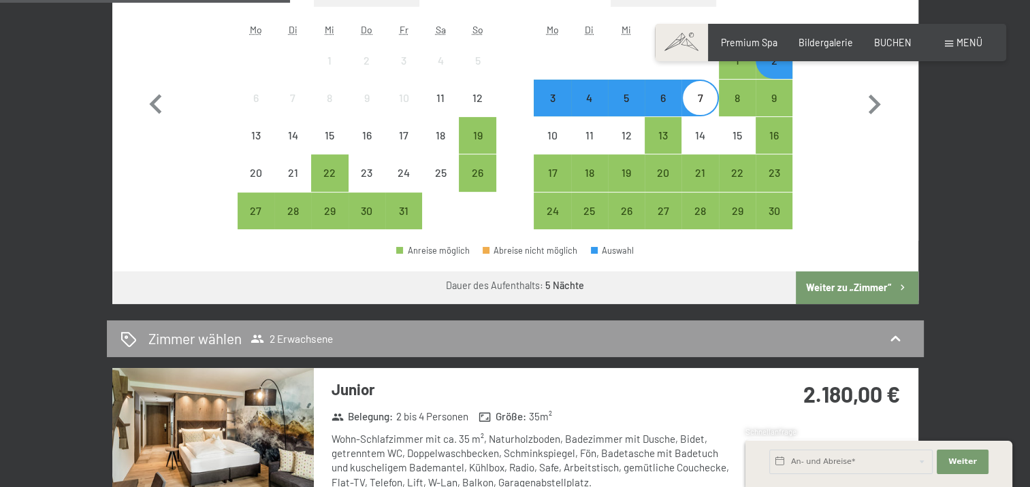
scroll to position [340, 0]
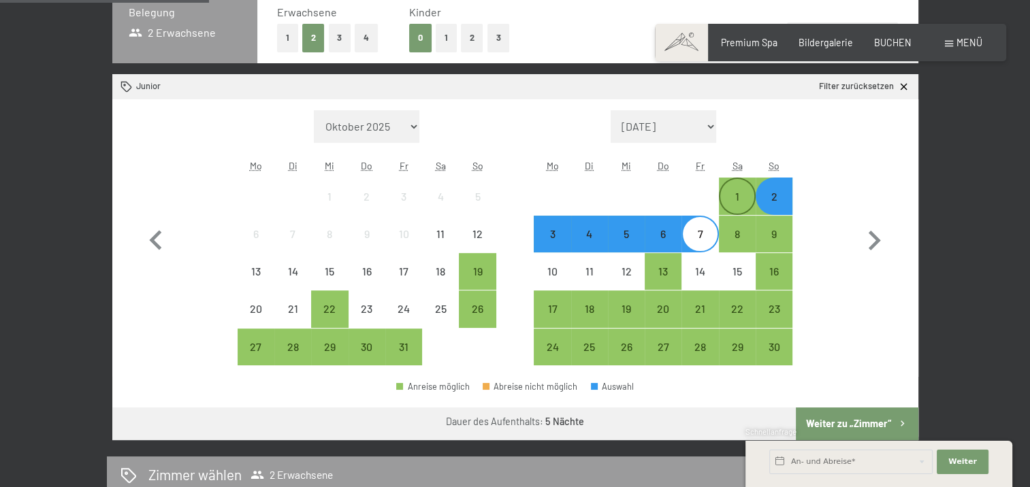
click at [741, 195] on div "1" at bounding box center [737, 208] width 34 height 34
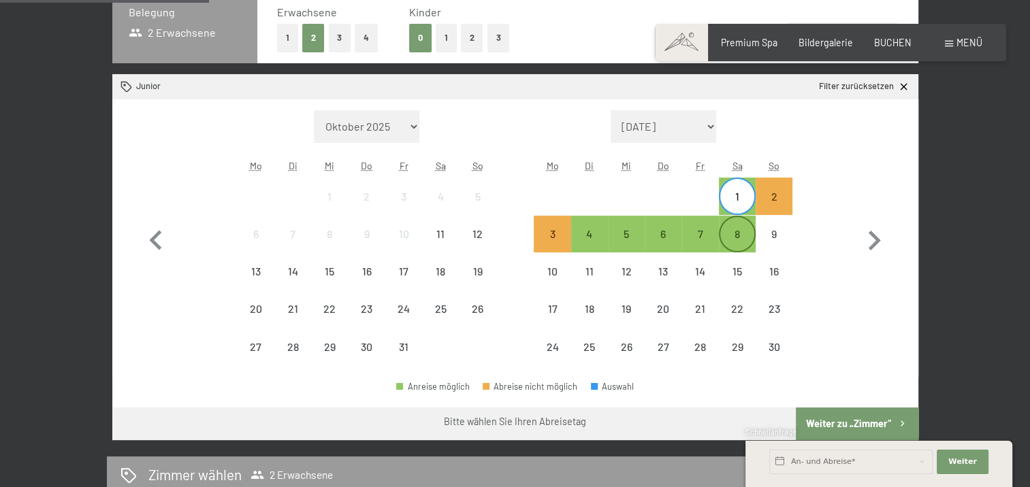
click at [735, 236] on div "8" at bounding box center [737, 246] width 34 height 34
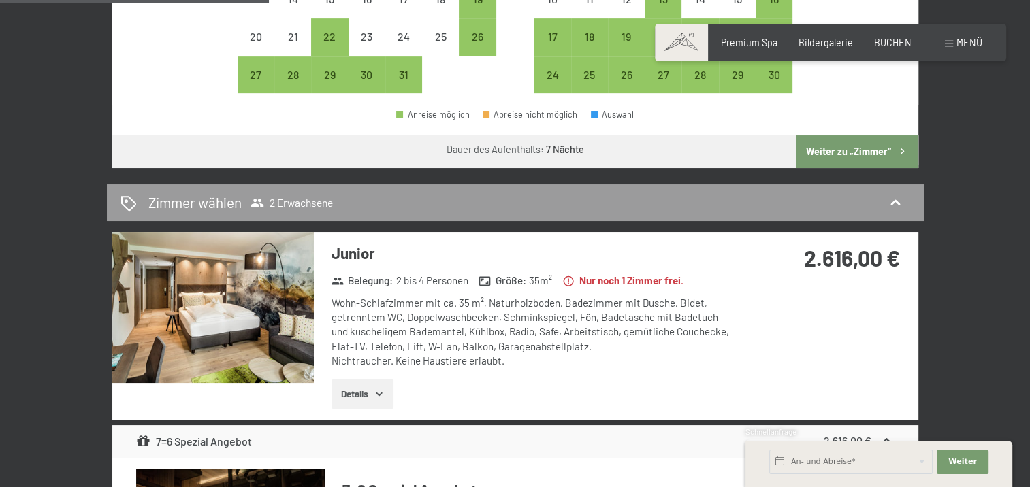
scroll to position [272, 0]
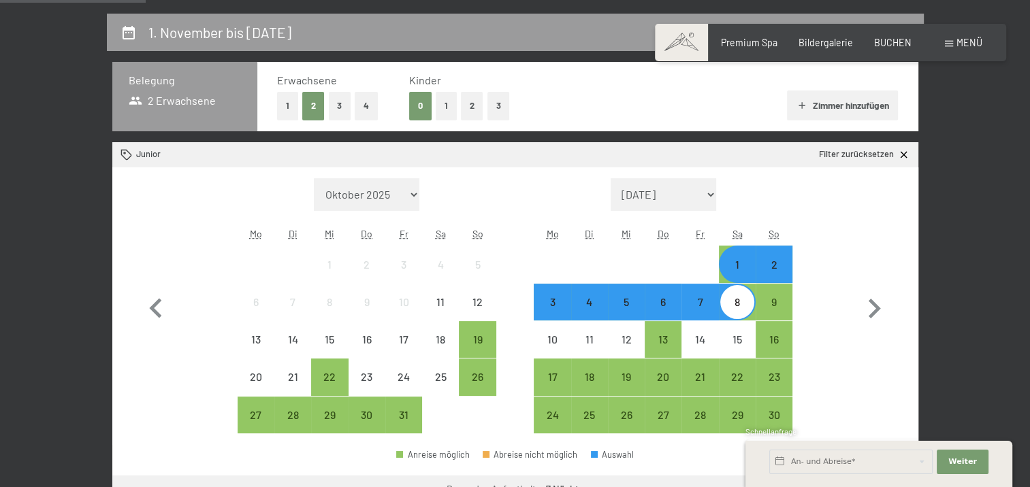
click at [741, 269] on div "1" at bounding box center [737, 276] width 34 height 34
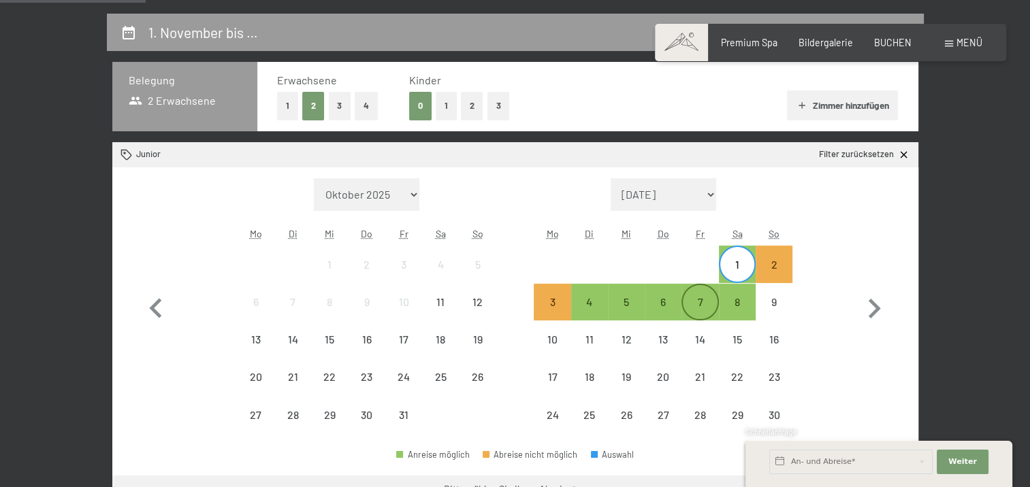
click at [707, 307] on div "7" at bounding box center [700, 314] width 34 height 34
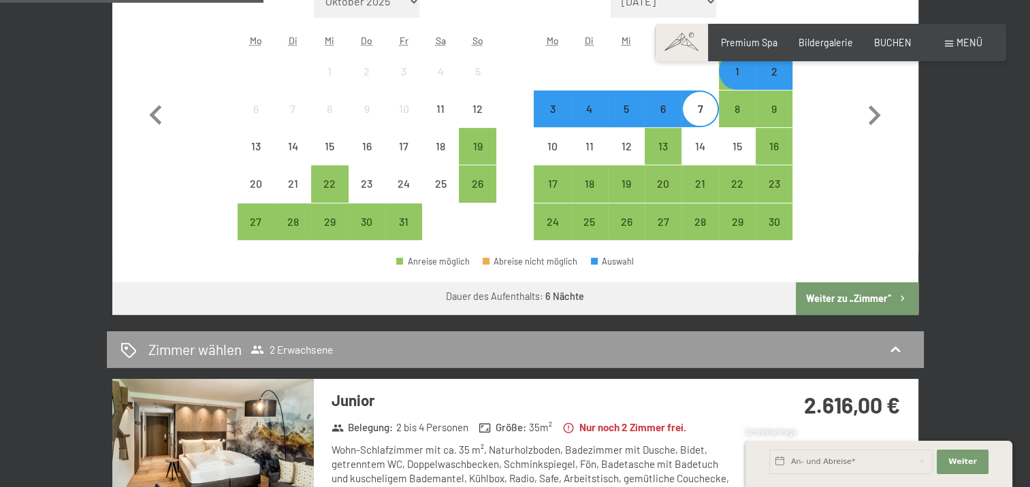
scroll to position [409, 0]
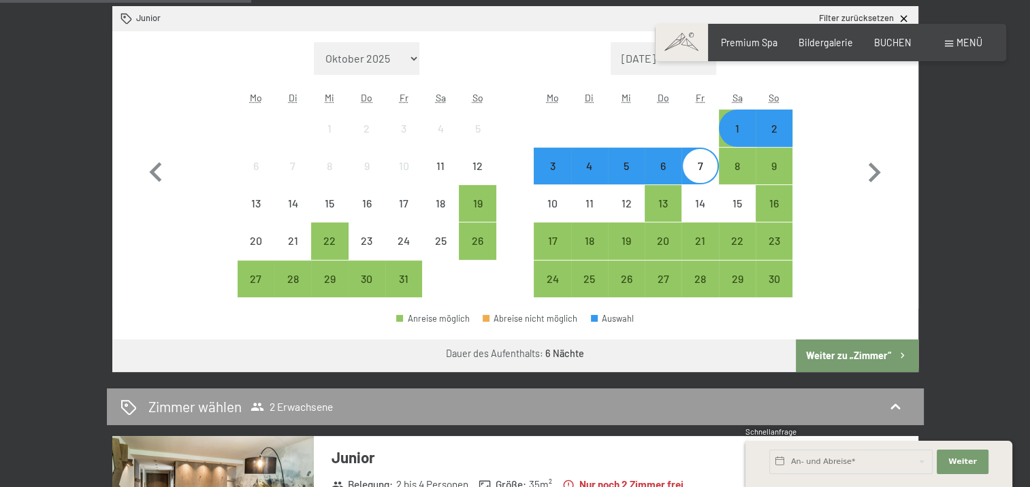
click at [740, 133] on div "1" at bounding box center [737, 140] width 34 height 34
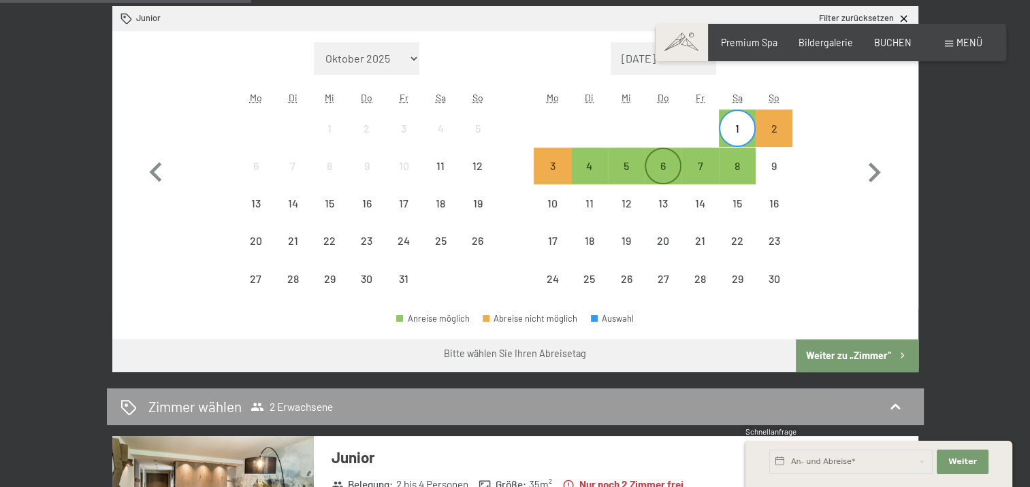
click at [674, 169] on div "6" at bounding box center [663, 178] width 34 height 34
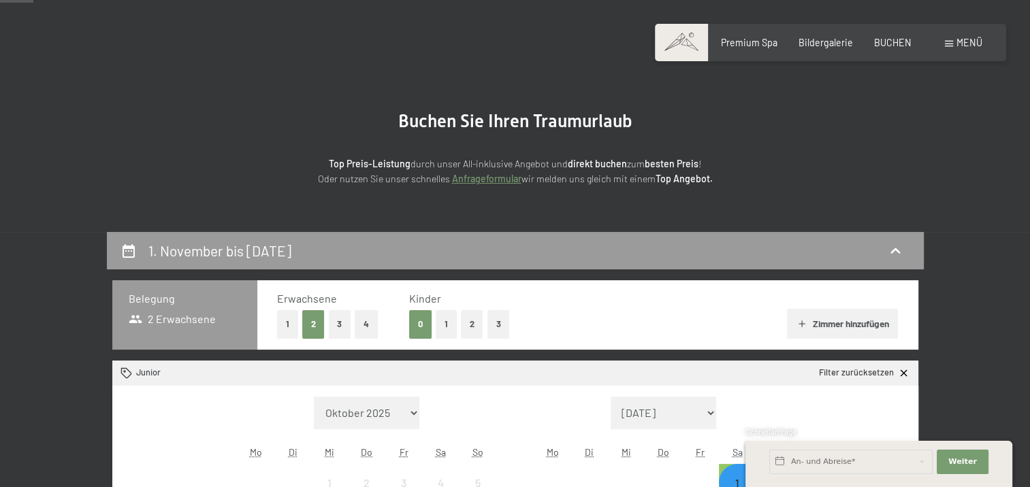
scroll to position [0, 0]
